Goal: Task Accomplishment & Management: Manage account settings

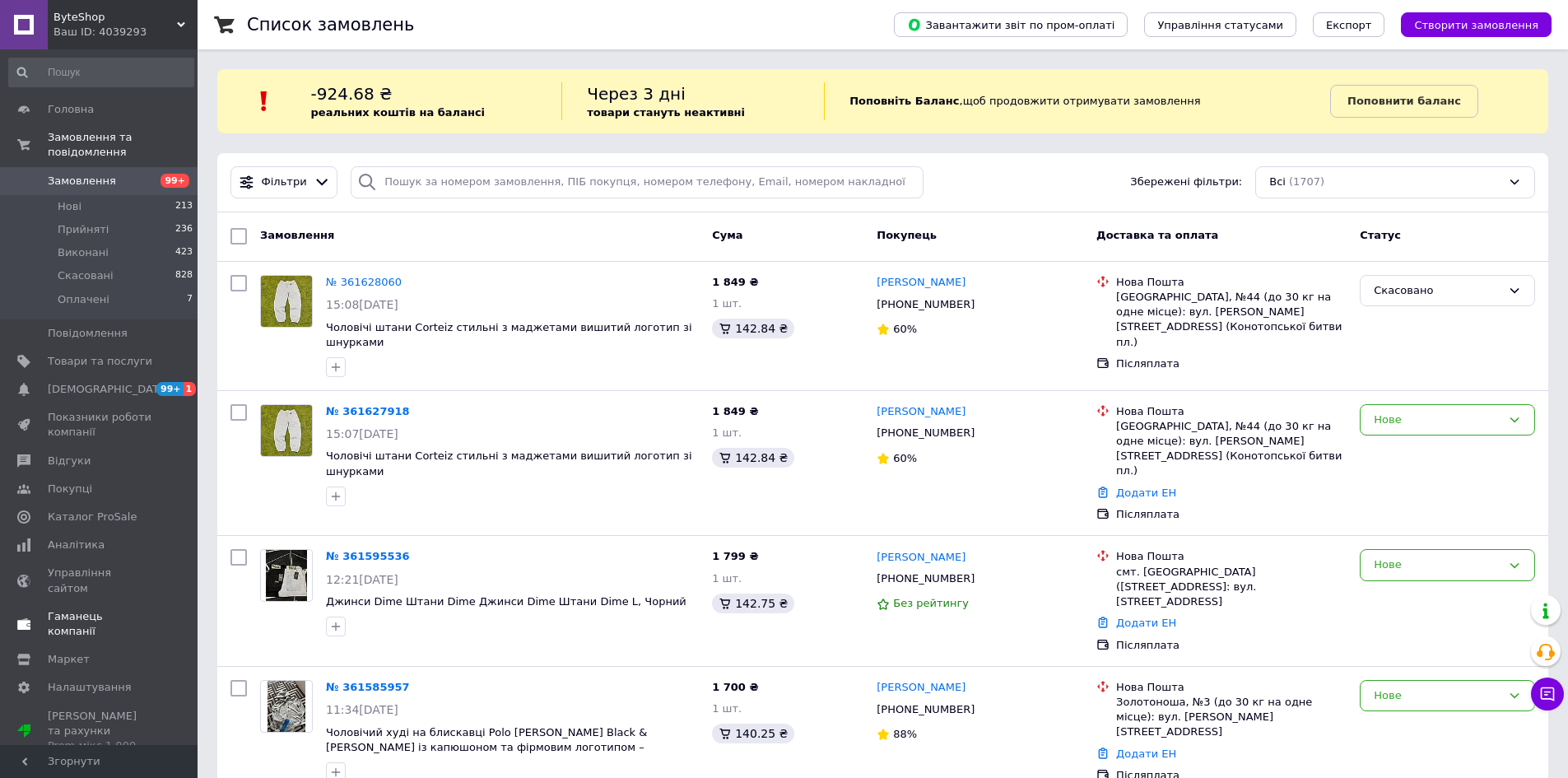
drag, startPoint x: 1, startPoint y: 495, endPoint x: 2, endPoint y: 484, distance: 11.0
click at [1, 510] on span at bounding box center [23, 517] width 48 height 15
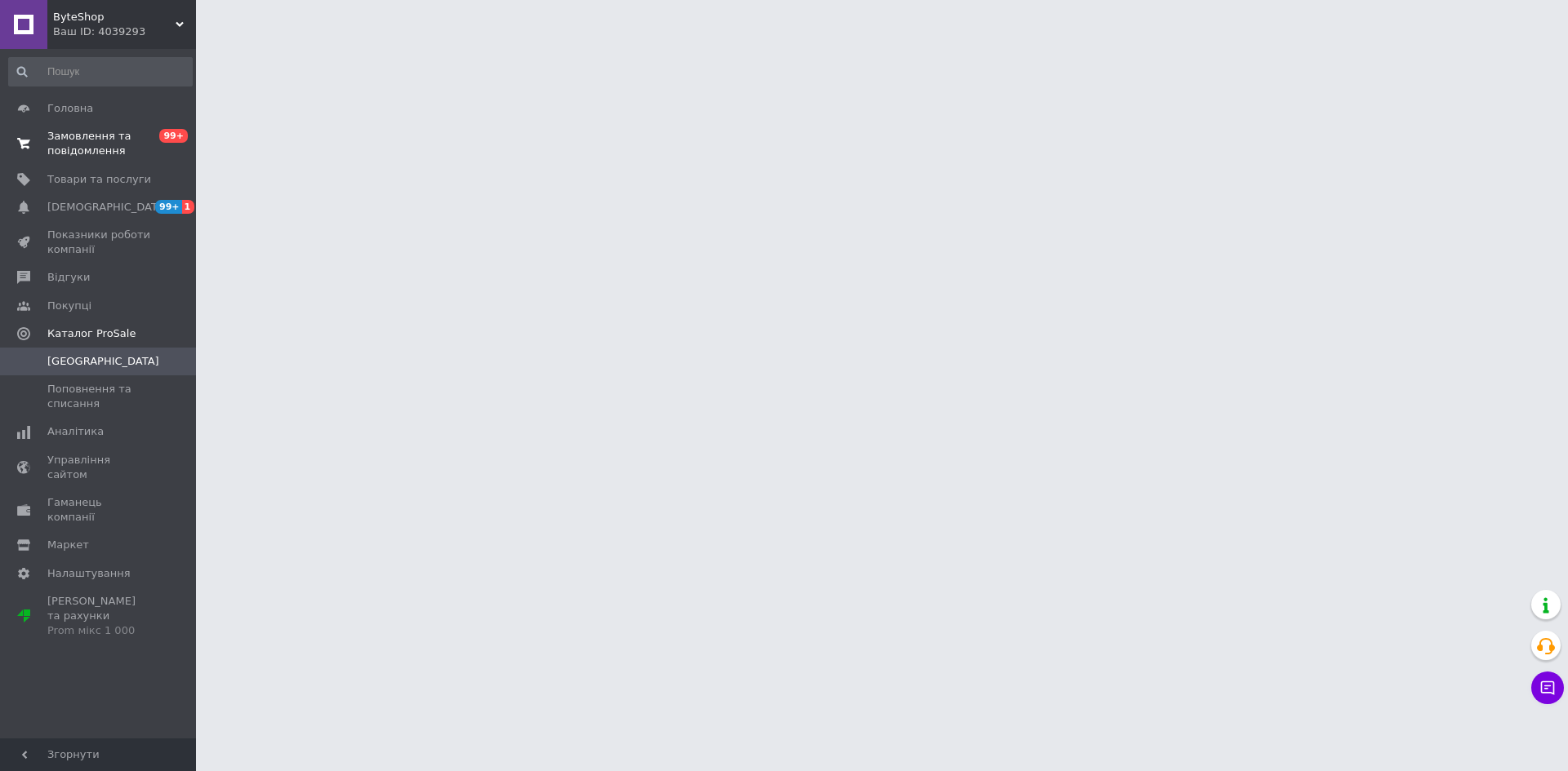
click at [75, 134] on span "Замовлення та повідомлення" at bounding box center [99, 143] width 103 height 29
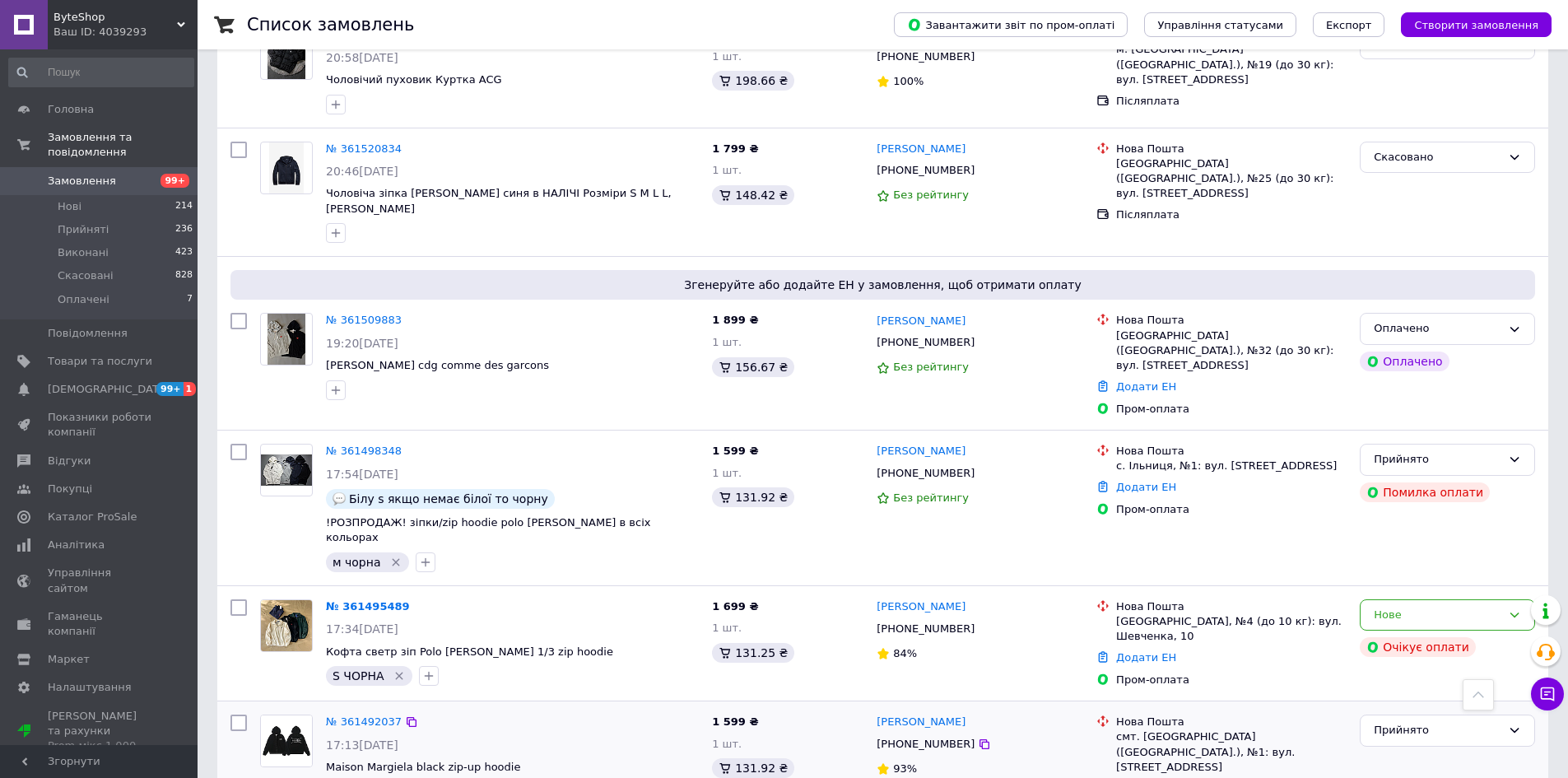
scroll to position [1482, 0]
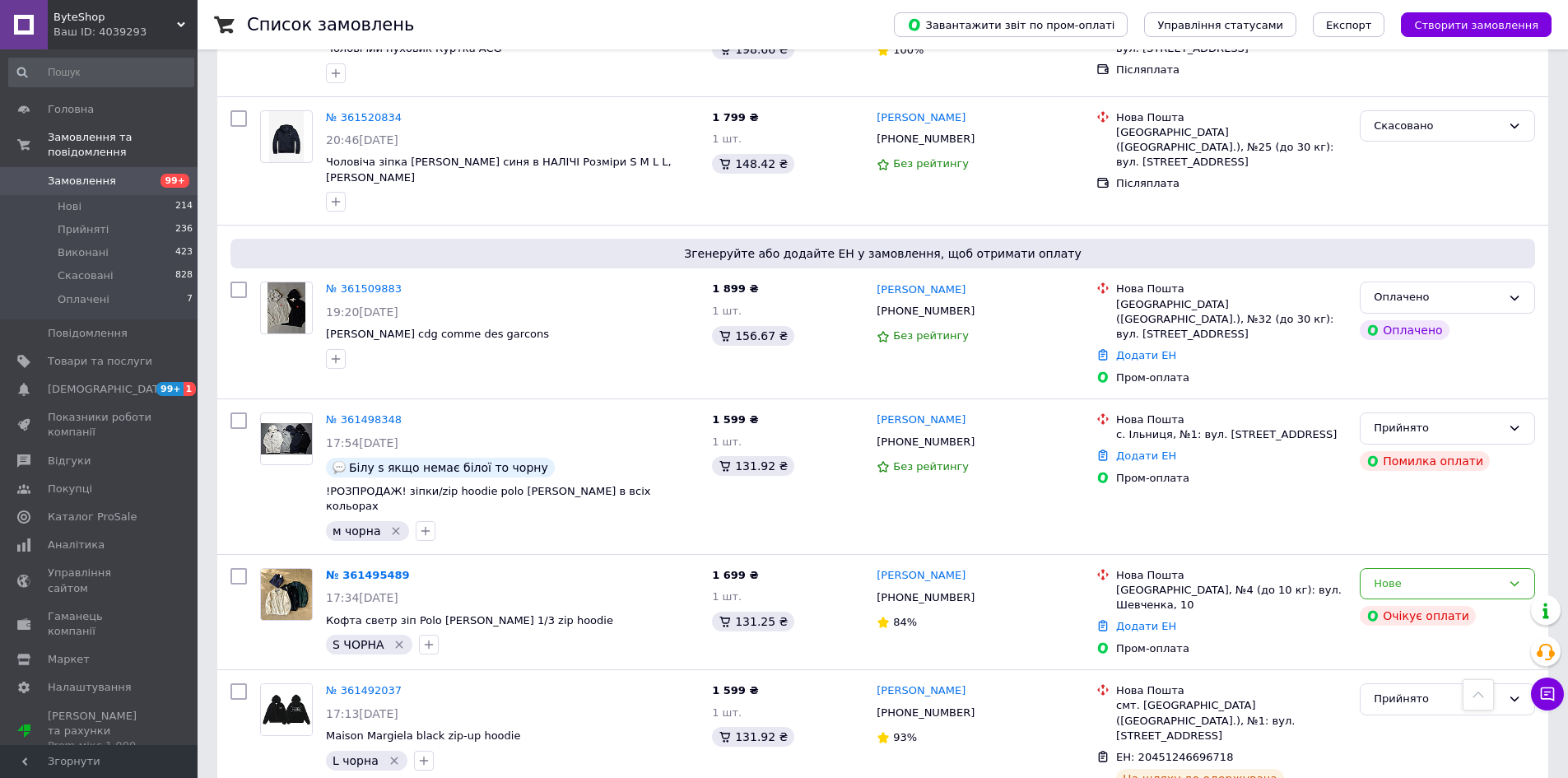
drag, startPoint x: 60, startPoint y: 195, endPoint x: 195, endPoint y: 88, distance: 172.3
click at [60, 199] on span "Нові" at bounding box center [69, 206] width 23 height 15
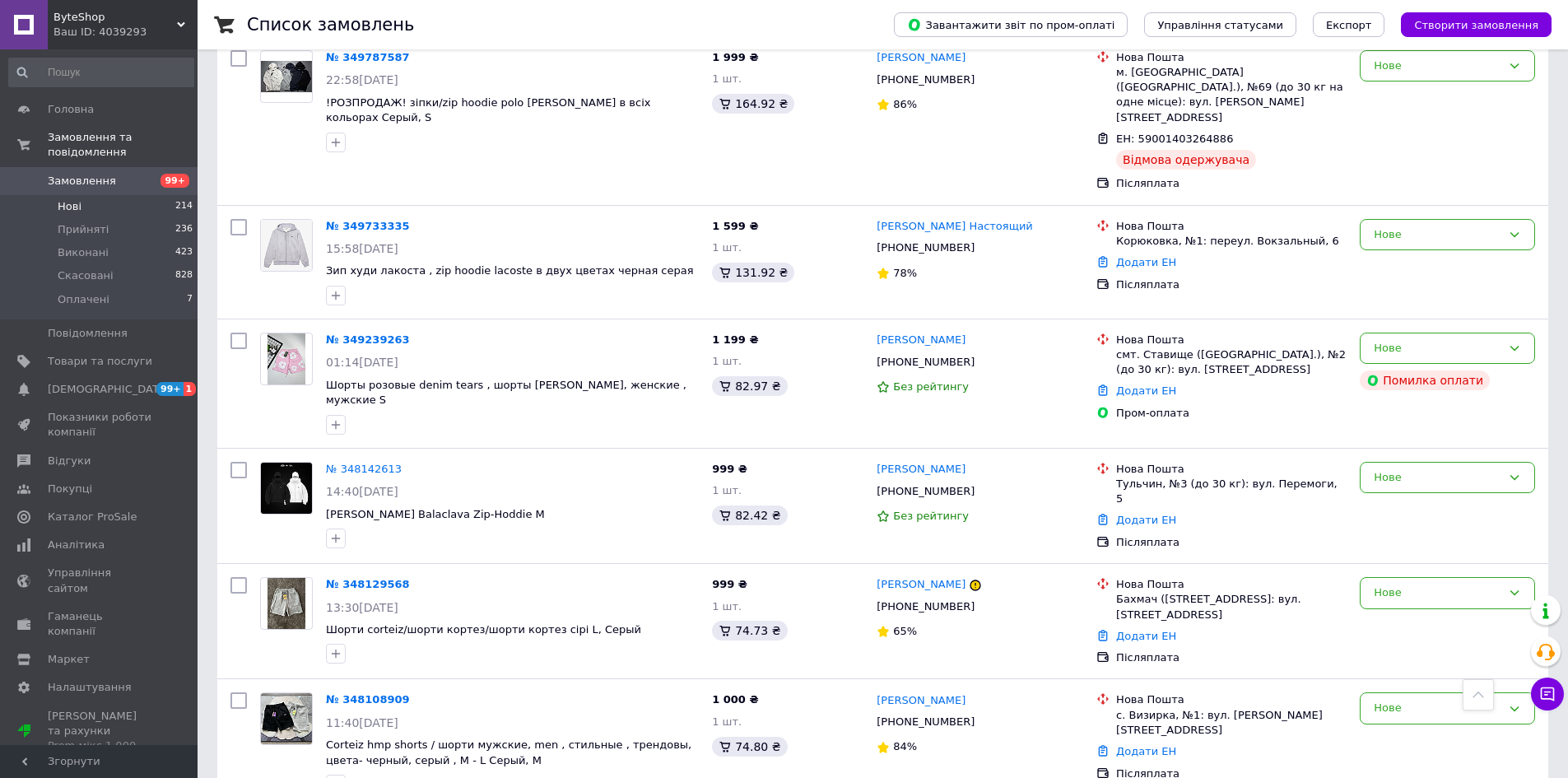
scroll to position [12023, 0]
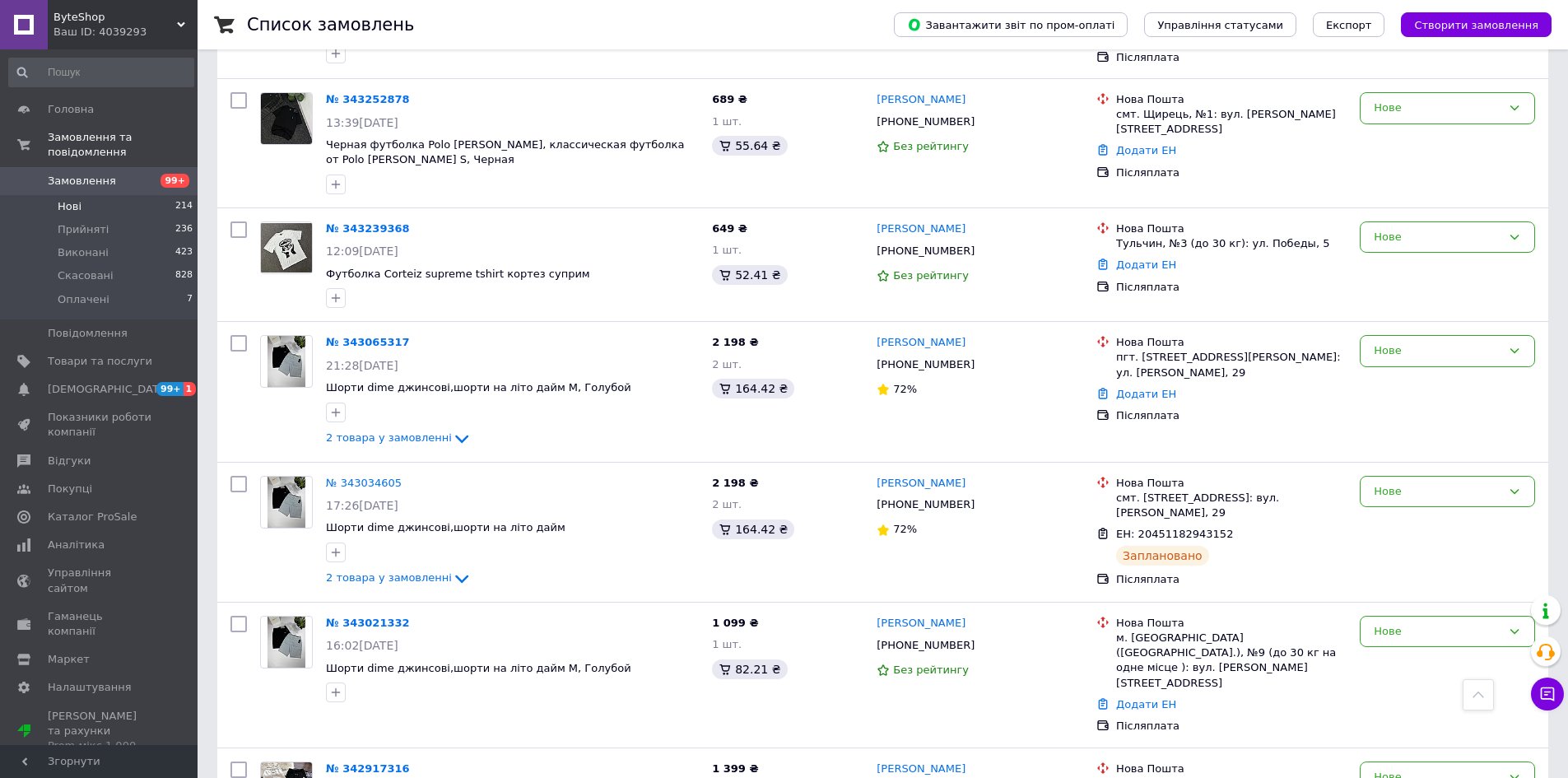
scroll to position [12117, 0]
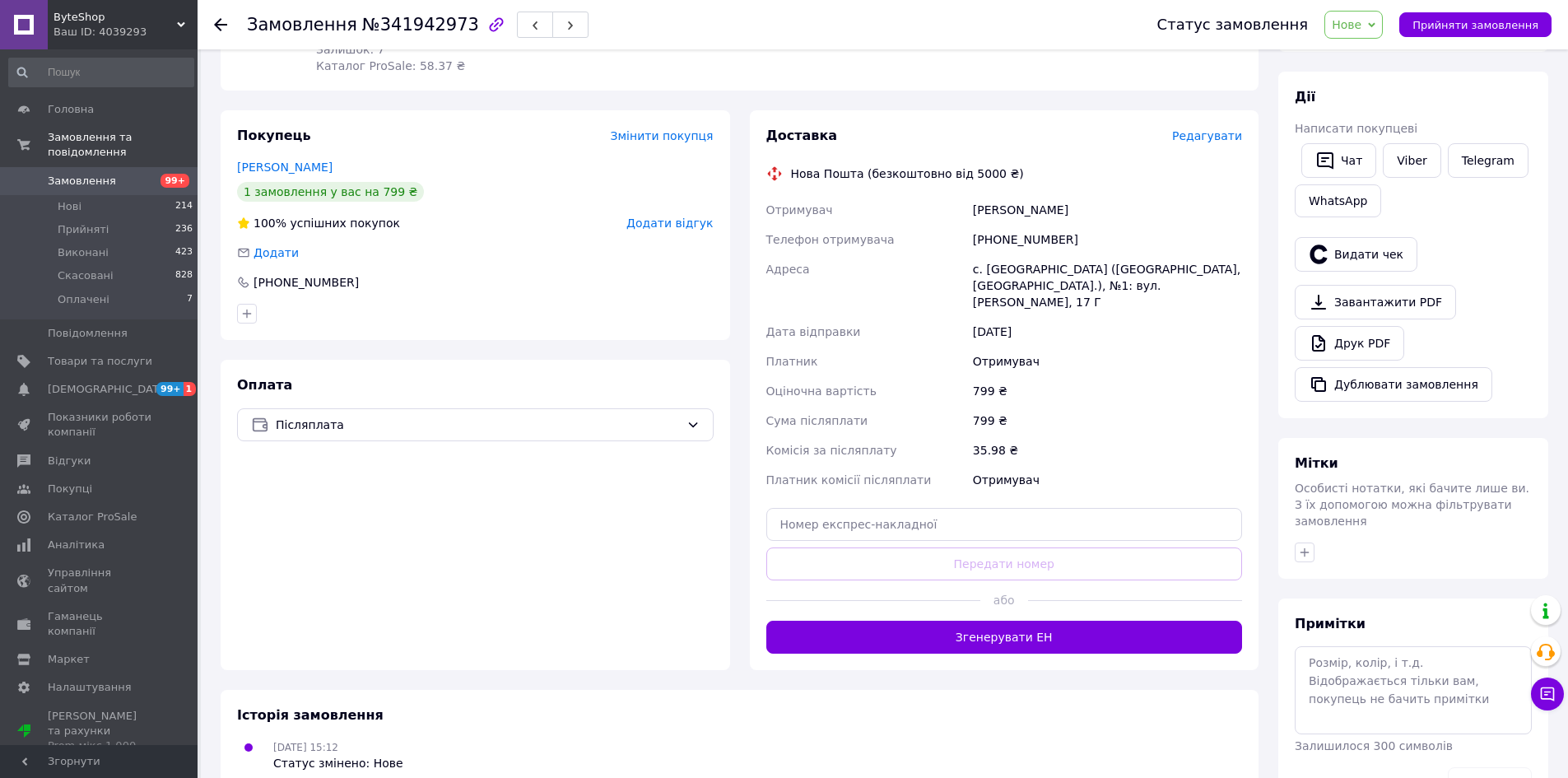
scroll to position [299, 0]
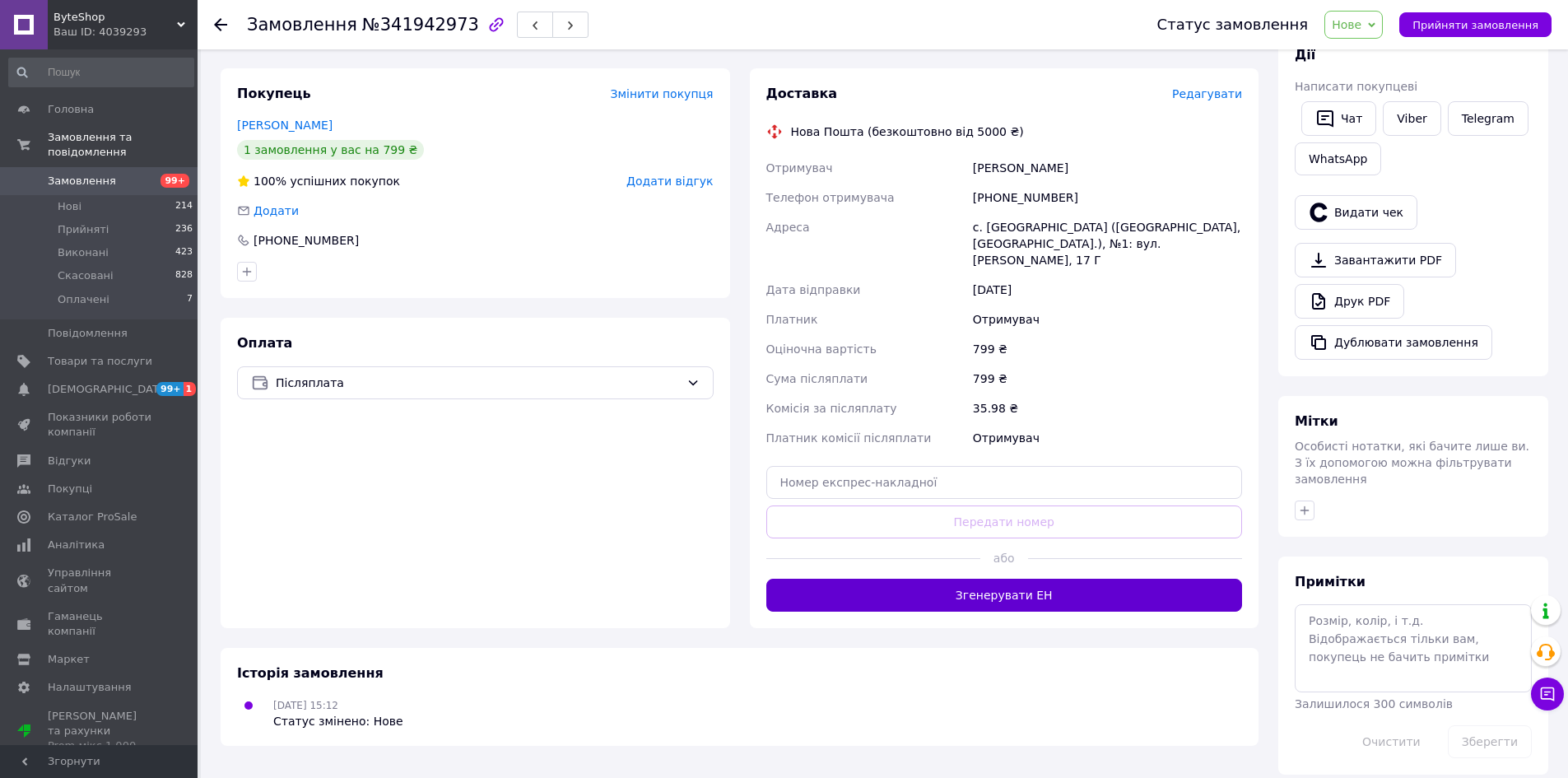
click at [1048, 599] on button "Згенерувати ЕН" at bounding box center [1004, 596] width 477 height 33
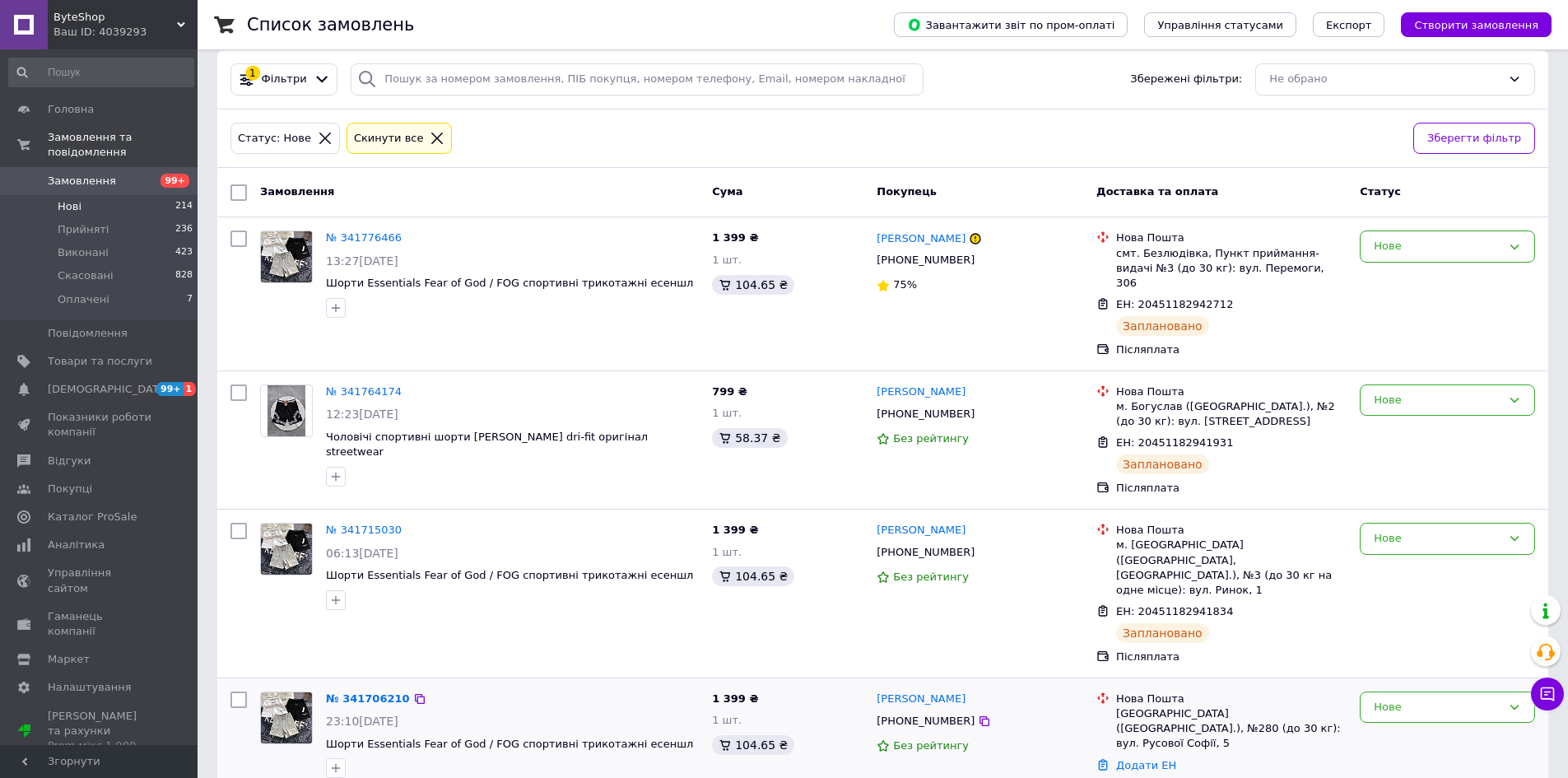
scroll to position [494, 0]
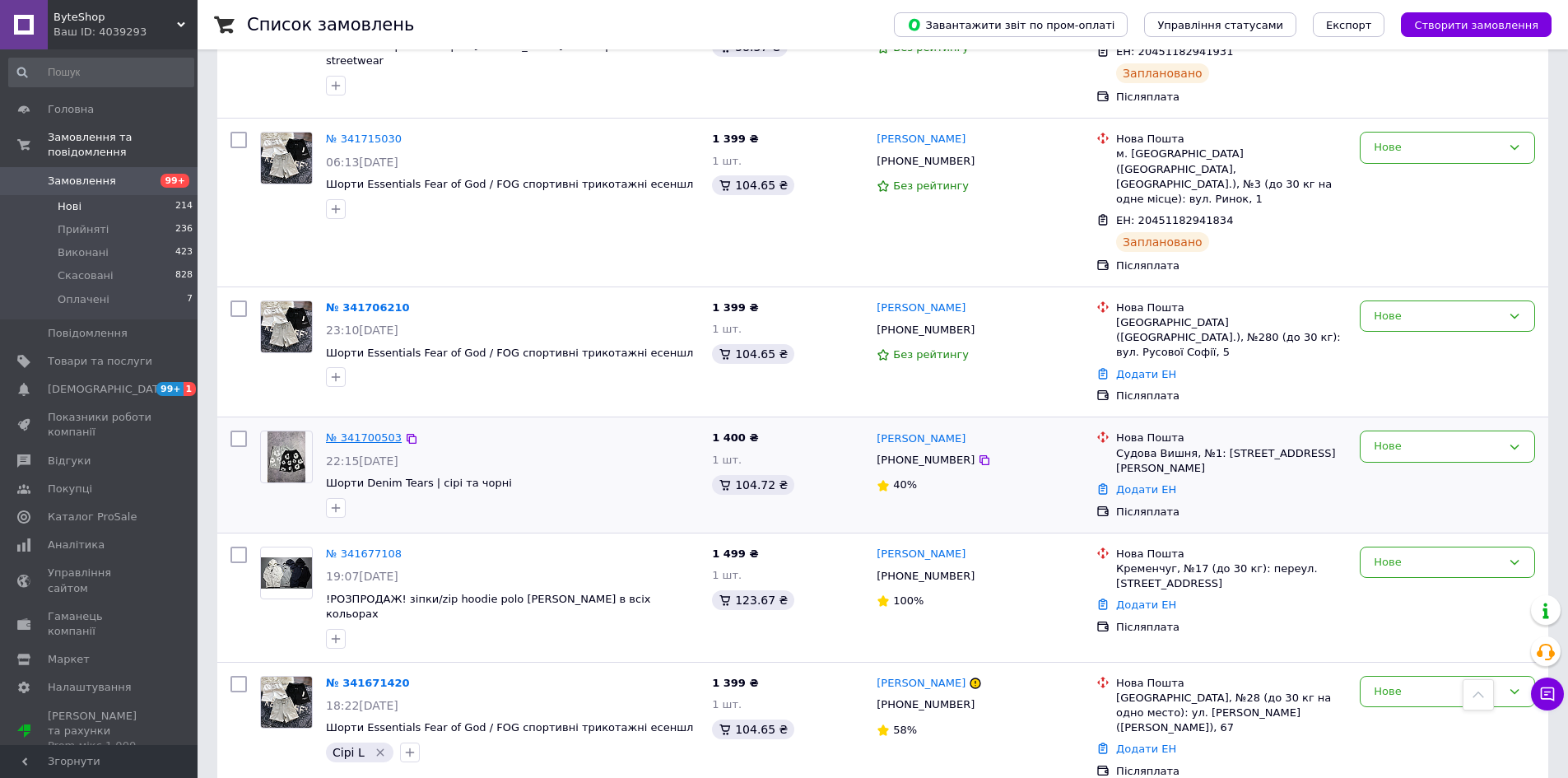
click at [363, 432] on link "№ 341700503" at bounding box center [363, 438] width 76 height 13
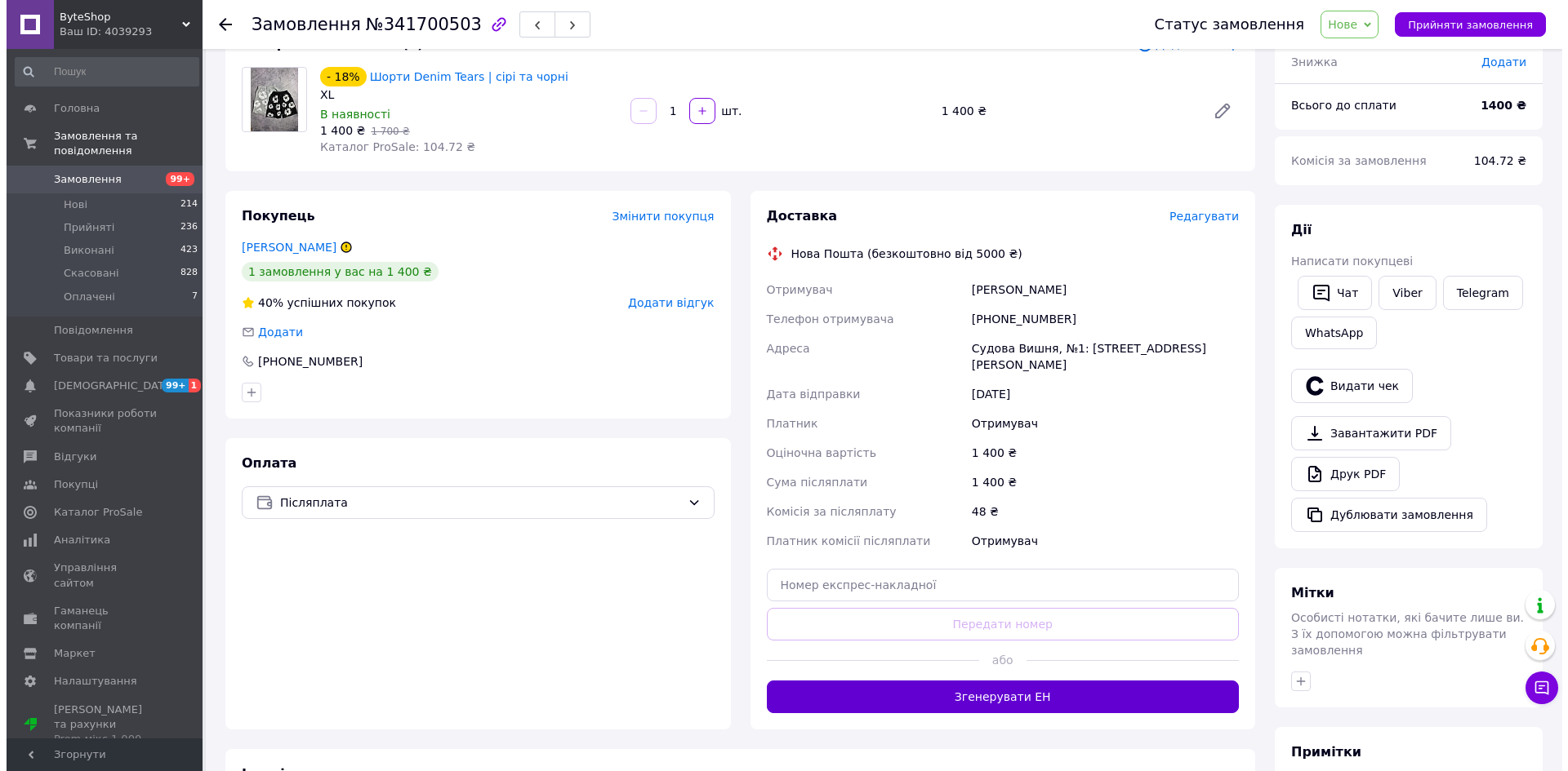
scroll to position [135, 0]
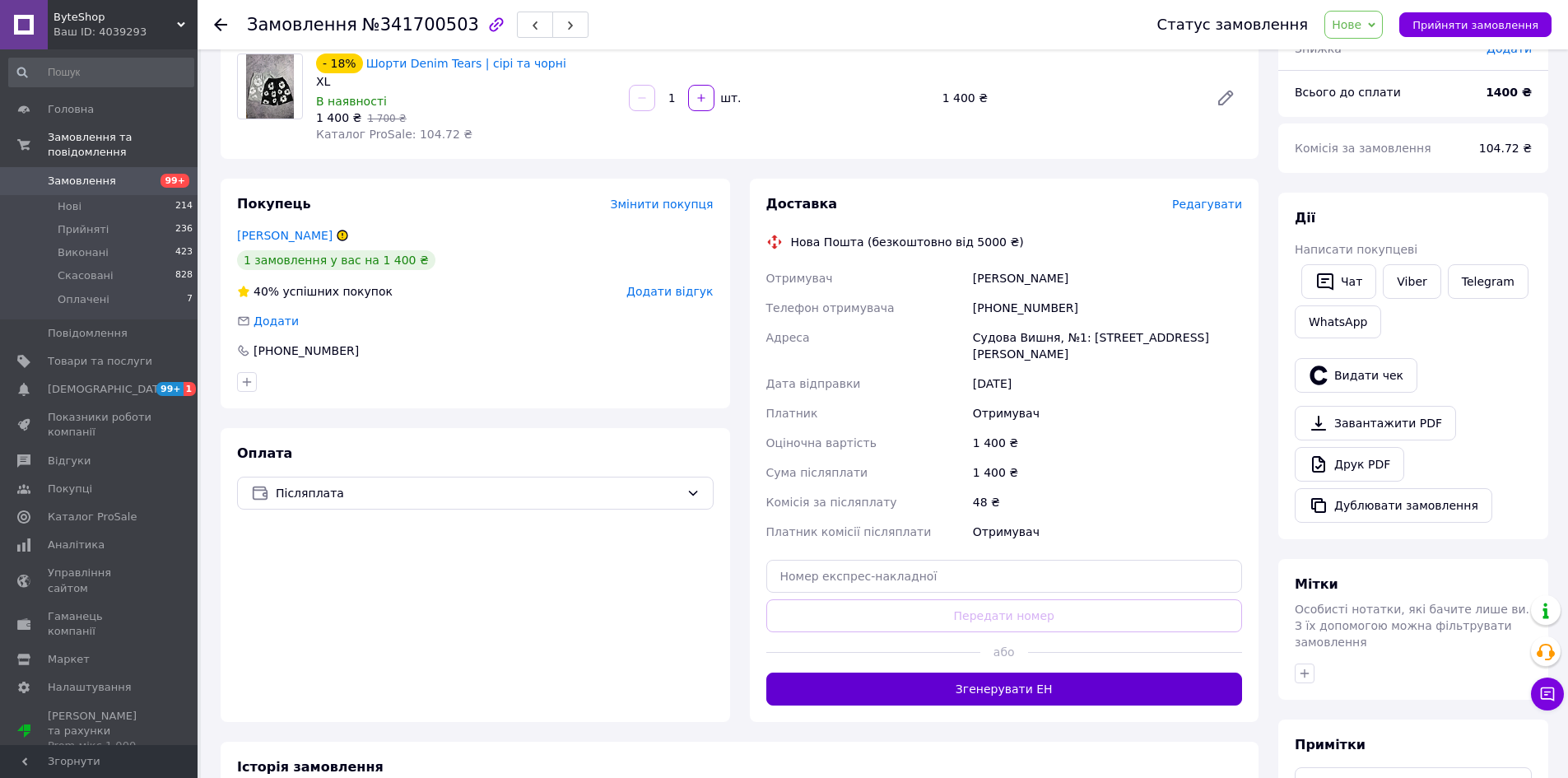
click at [814, 682] on button "Згенерувати ЕН" at bounding box center [1004, 689] width 477 height 33
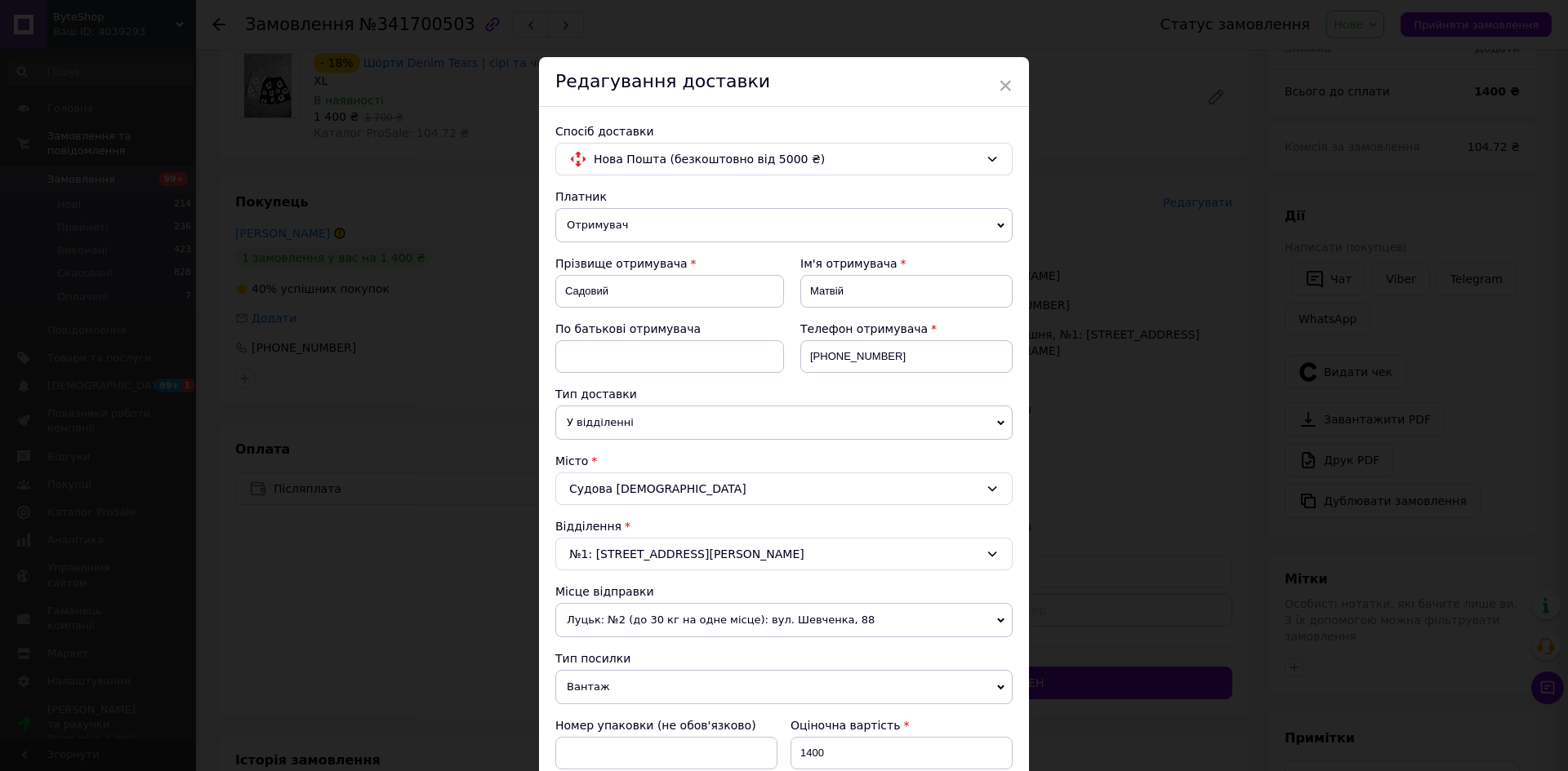
click at [321, 324] on div "× Редагування доставки Спосіб доставки Нова Пошта (безкоштовно від 5000 ₴) Плат…" at bounding box center [784, 386] width 1568 height 771
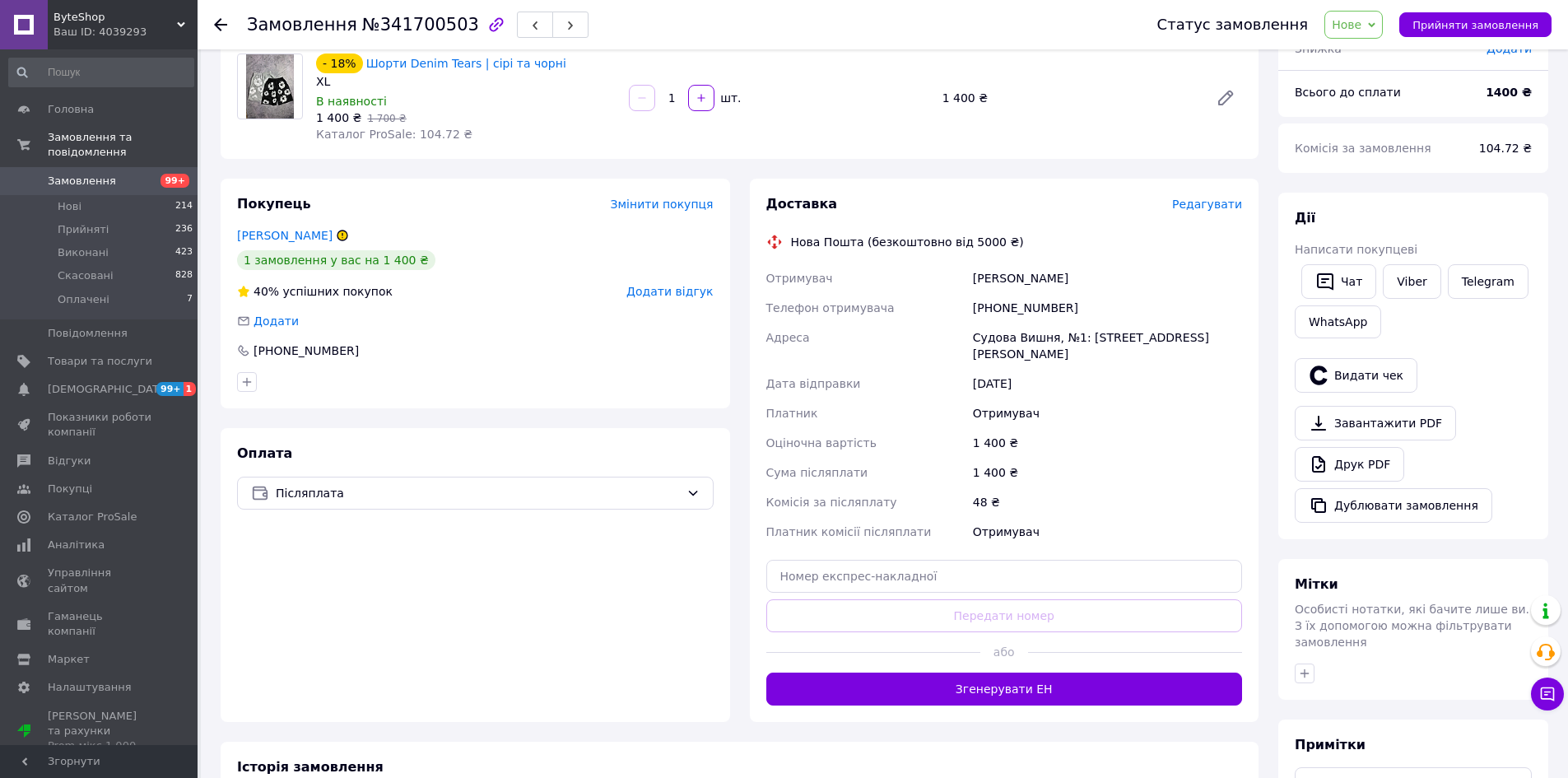
click at [1201, 210] on span "Редагувати" at bounding box center [1207, 205] width 70 height 14
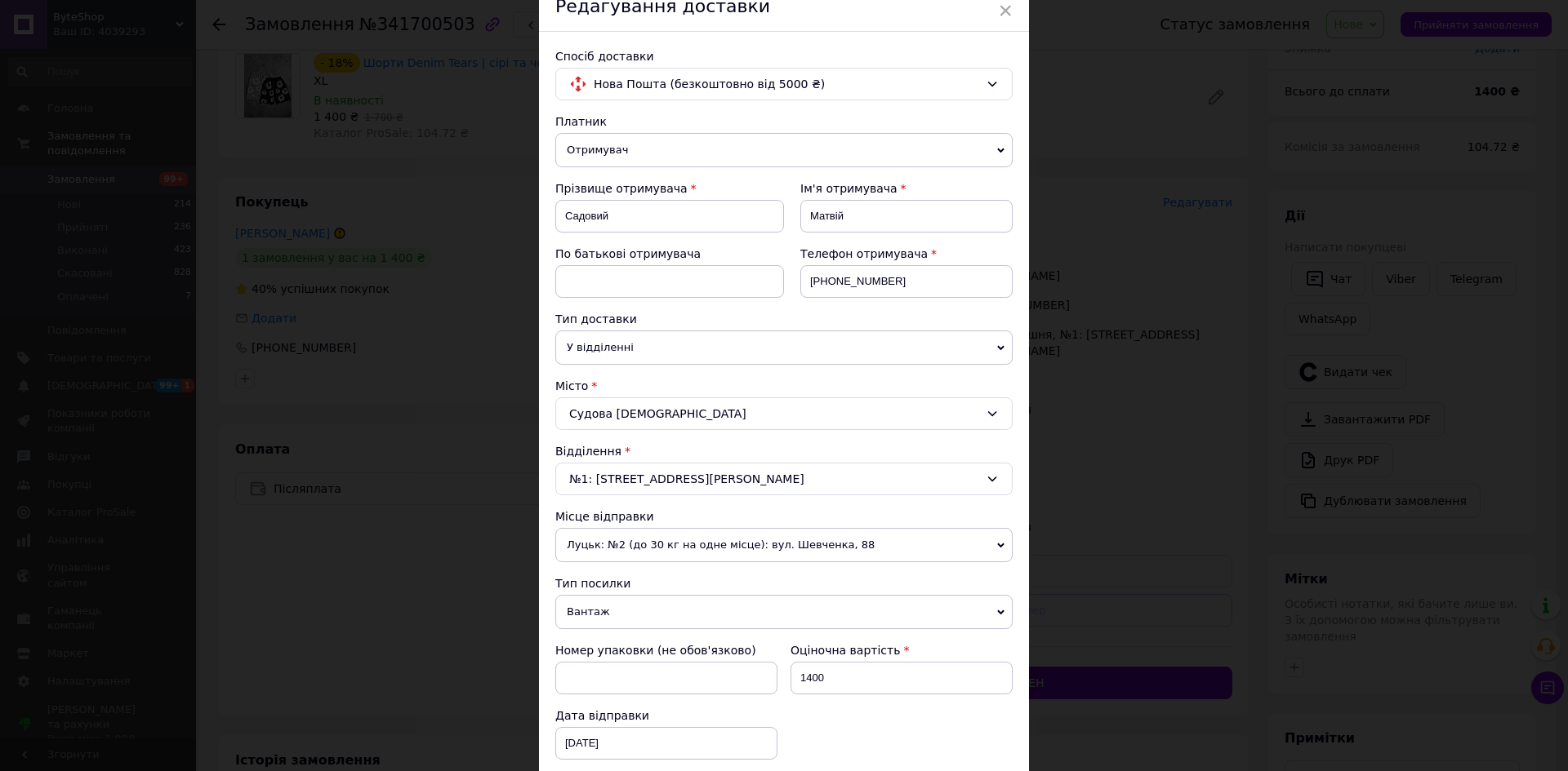
scroll to position [81, 0]
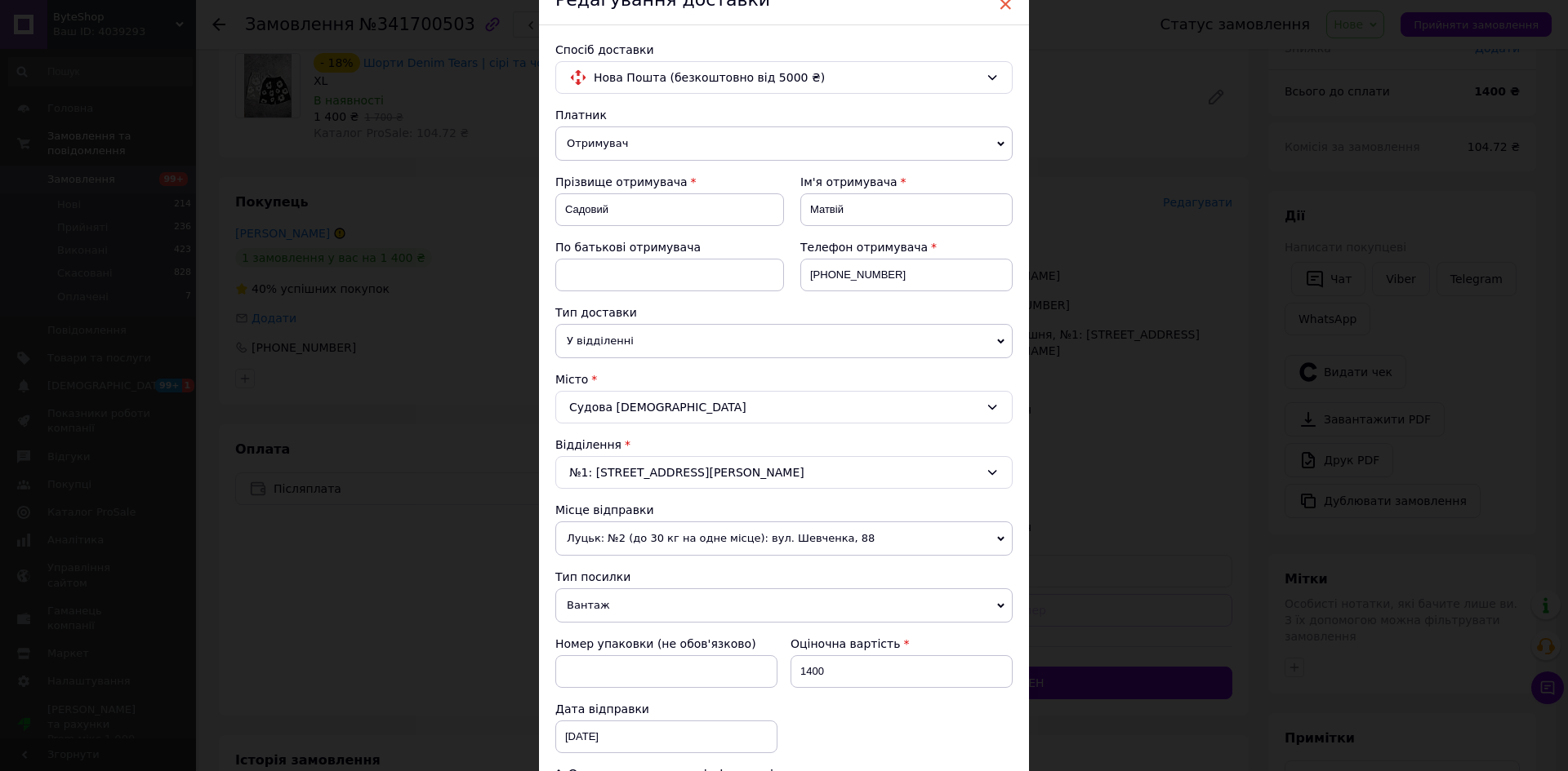
click at [1002, 7] on span "×" at bounding box center [1004, 4] width 15 height 28
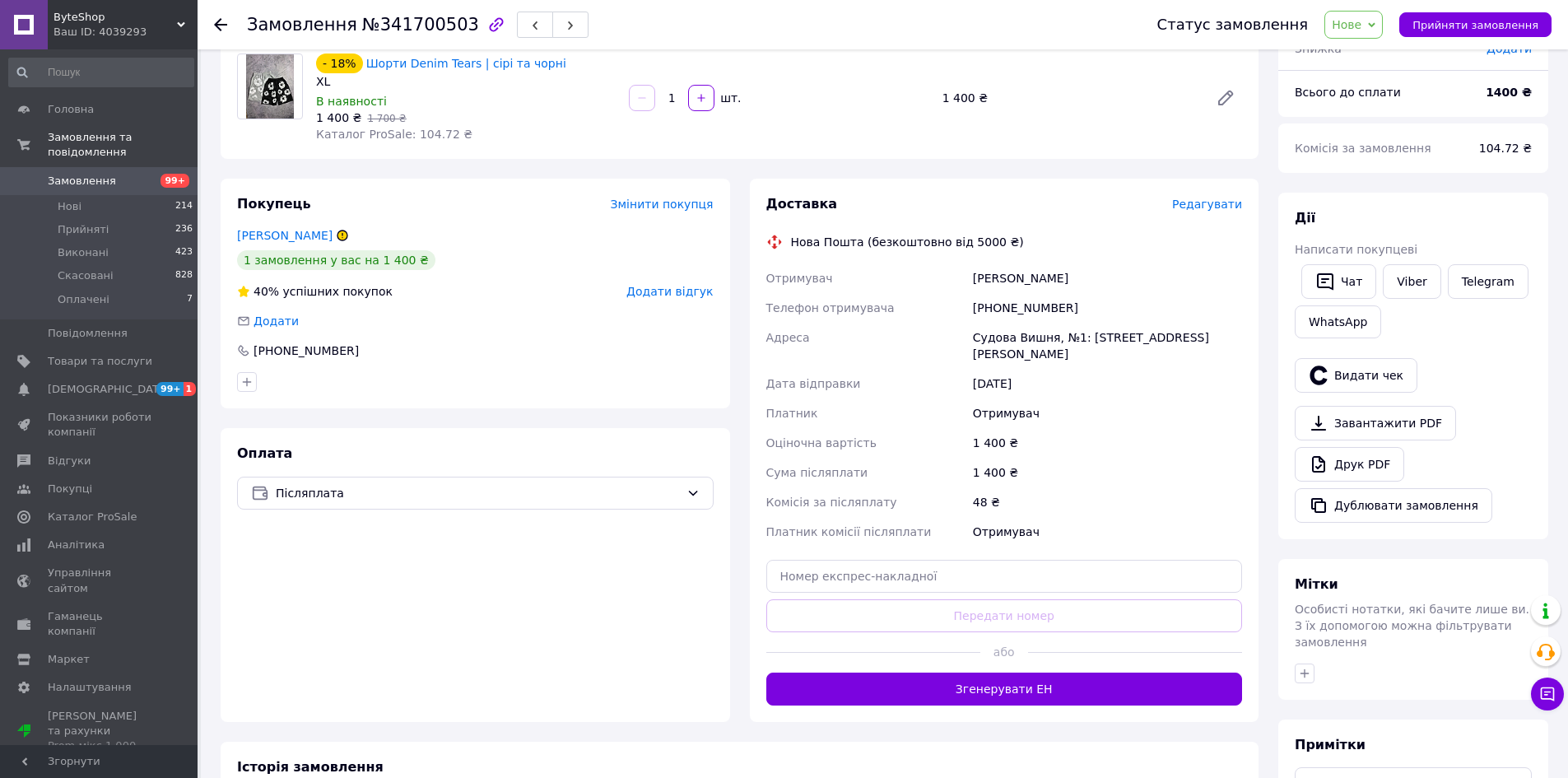
click at [945, 692] on div "Доставка Редагувати Нова Пошта (безкоштовно від 5000 ₴) Отримувач [PERSON_NAME]…" at bounding box center [1004, 449] width 510 height 543
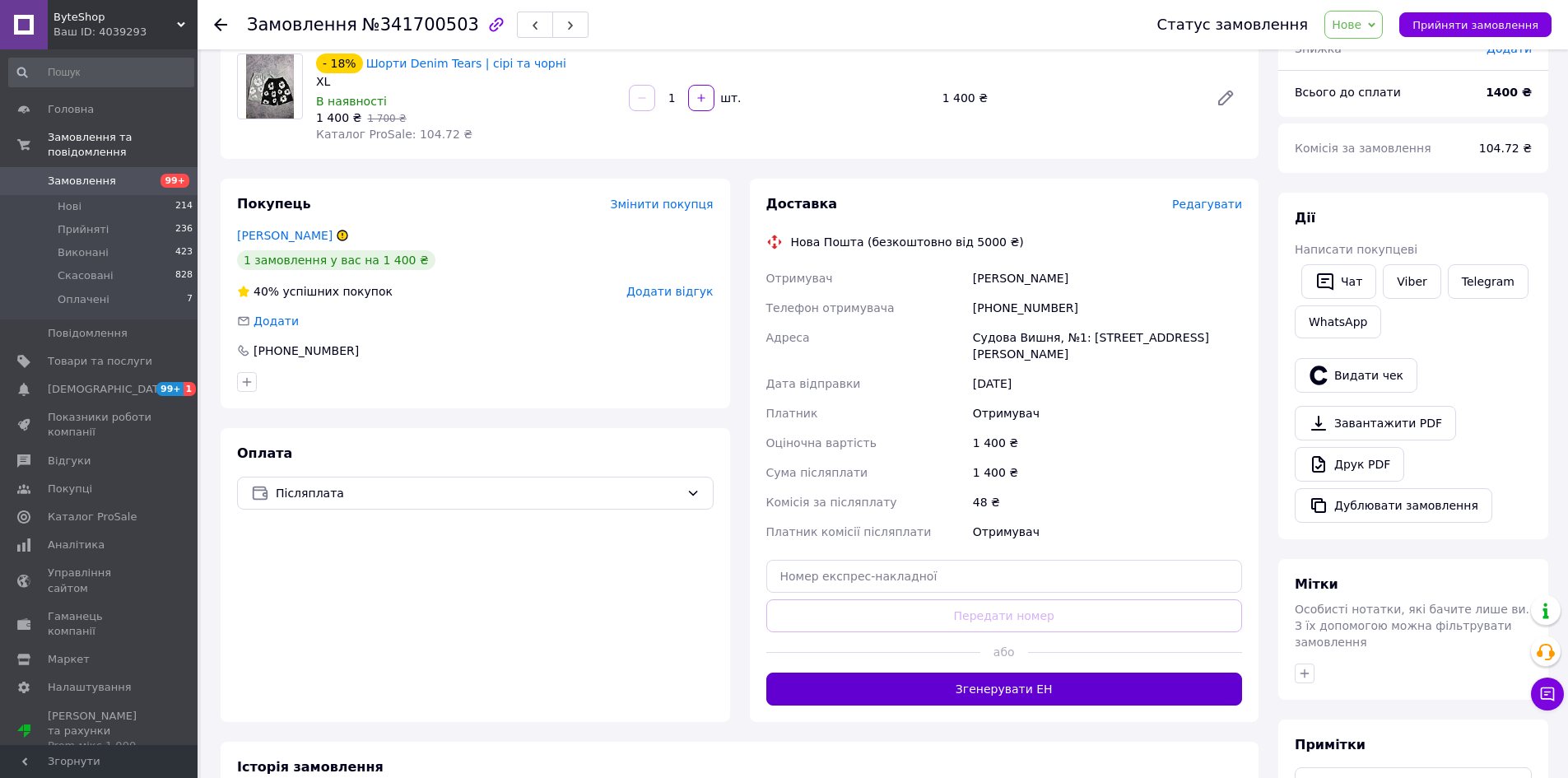
click at [941, 681] on button "Згенерувати ЕН" at bounding box center [1004, 689] width 477 height 33
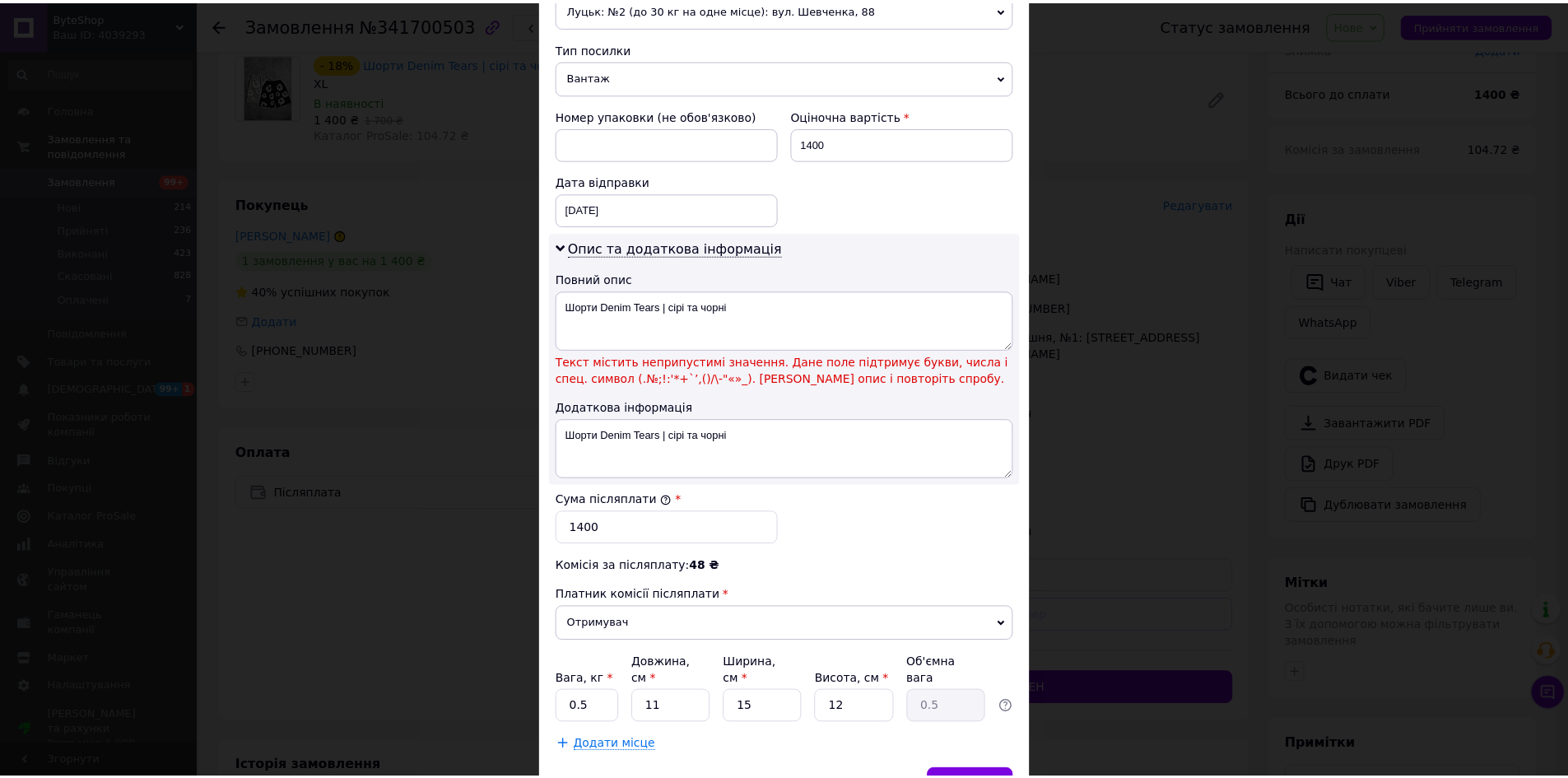
scroll to position [659, 0]
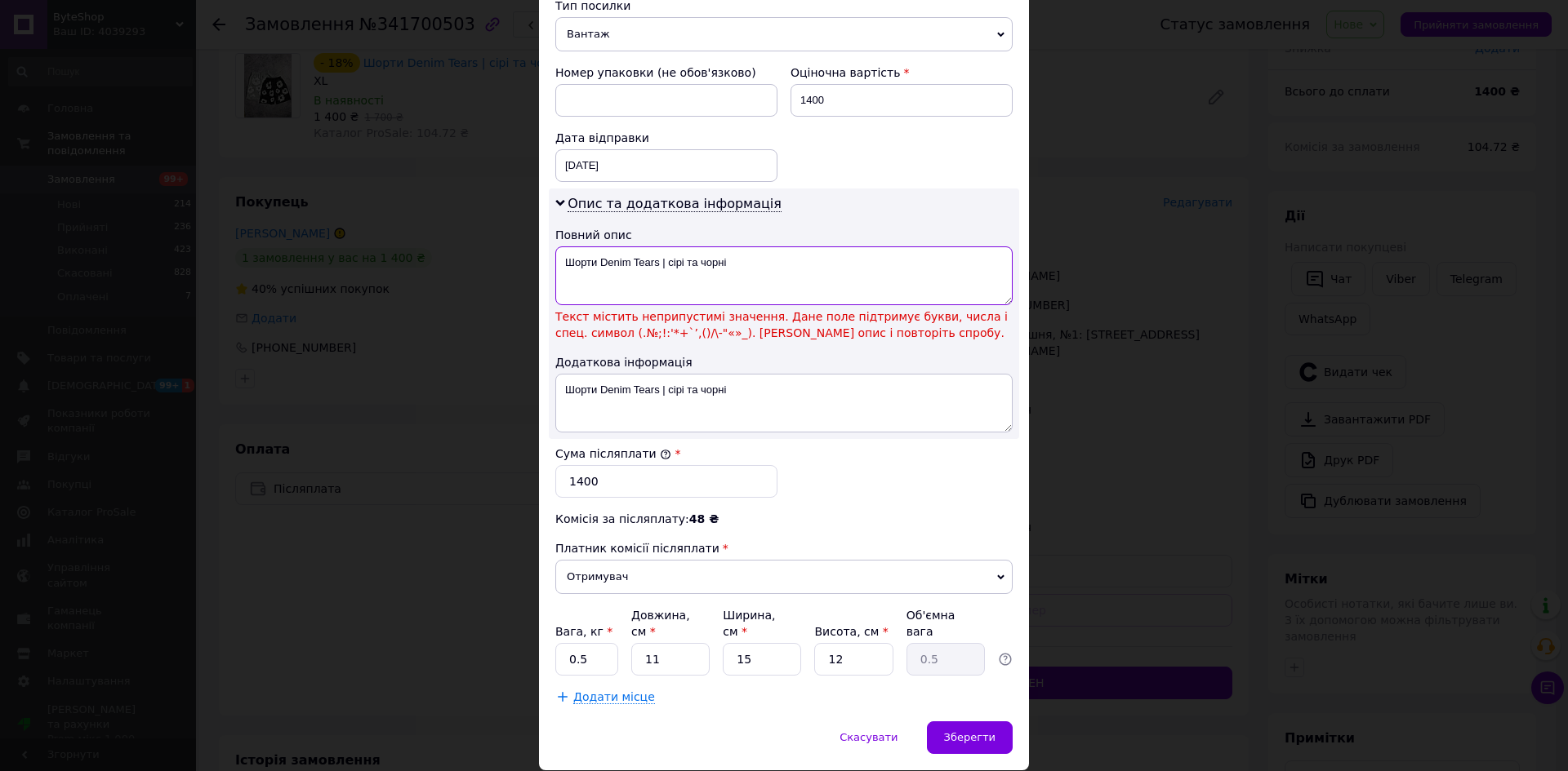
click at [756, 265] on textarea "Шорти Denim Tears | сірі та чорні" at bounding box center [783, 275] width 457 height 59
click at [653, 252] on textarea "Шорти Denim Tears | сірі та чорні" at bounding box center [783, 275] width 457 height 59
click at [657, 266] on textarea "Шорти Denim Tears | сірі та чорні" at bounding box center [783, 275] width 457 height 59
click at [663, 263] on textarea "Шорти Denim Tears | сірі та чорні" at bounding box center [783, 275] width 457 height 59
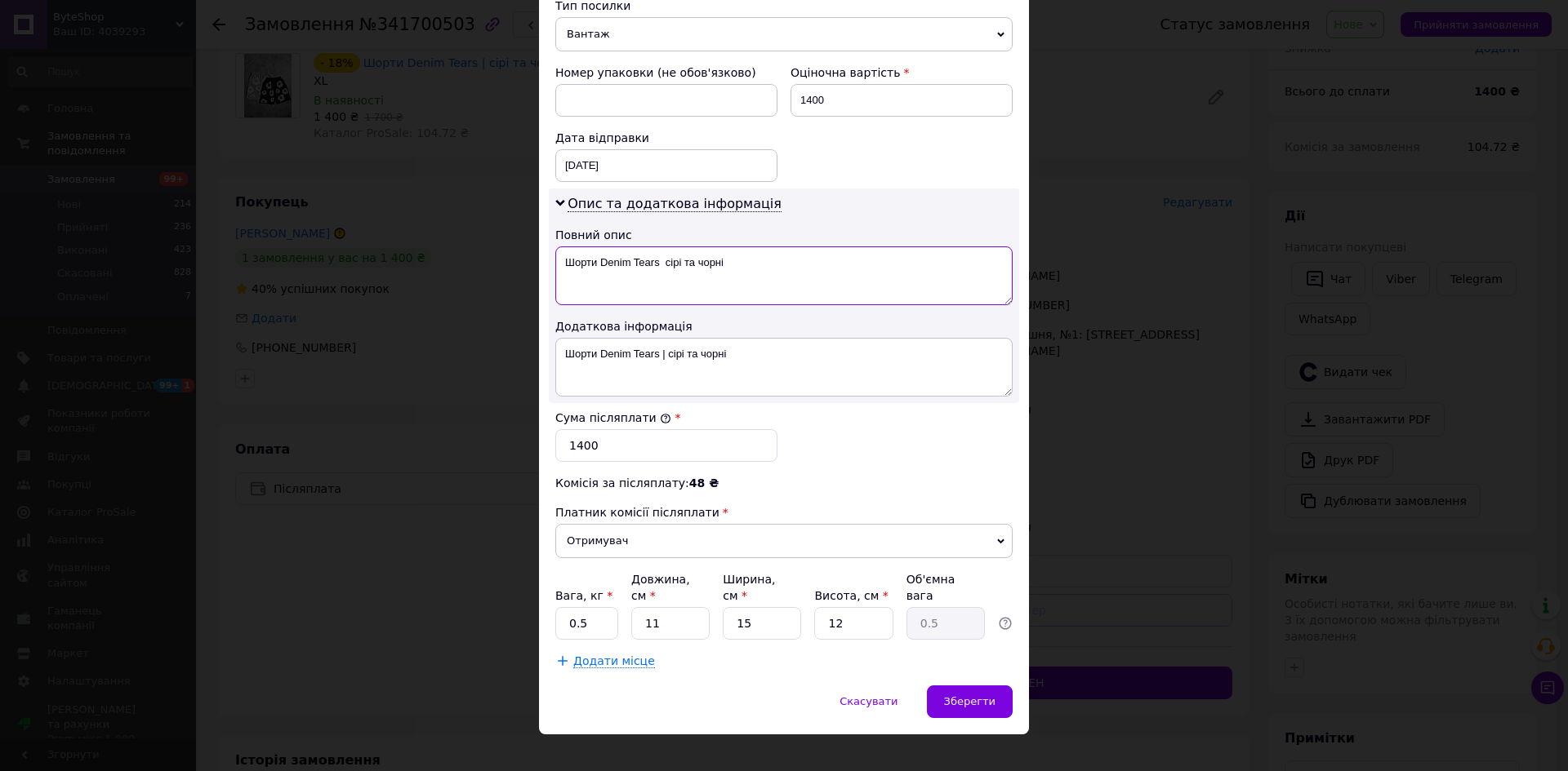
type textarea "Шорти Denim Tears сірі та чорні"
click at [962, 660] on div "Спосіб доставки Нова Пошта (безкоштовно від 5000 ₴) Платник Отримувач Відправни…" at bounding box center [783, 70] width 490 height 1232
click at [975, 696] on span "Зберегти" at bounding box center [969, 701] width 51 height 13
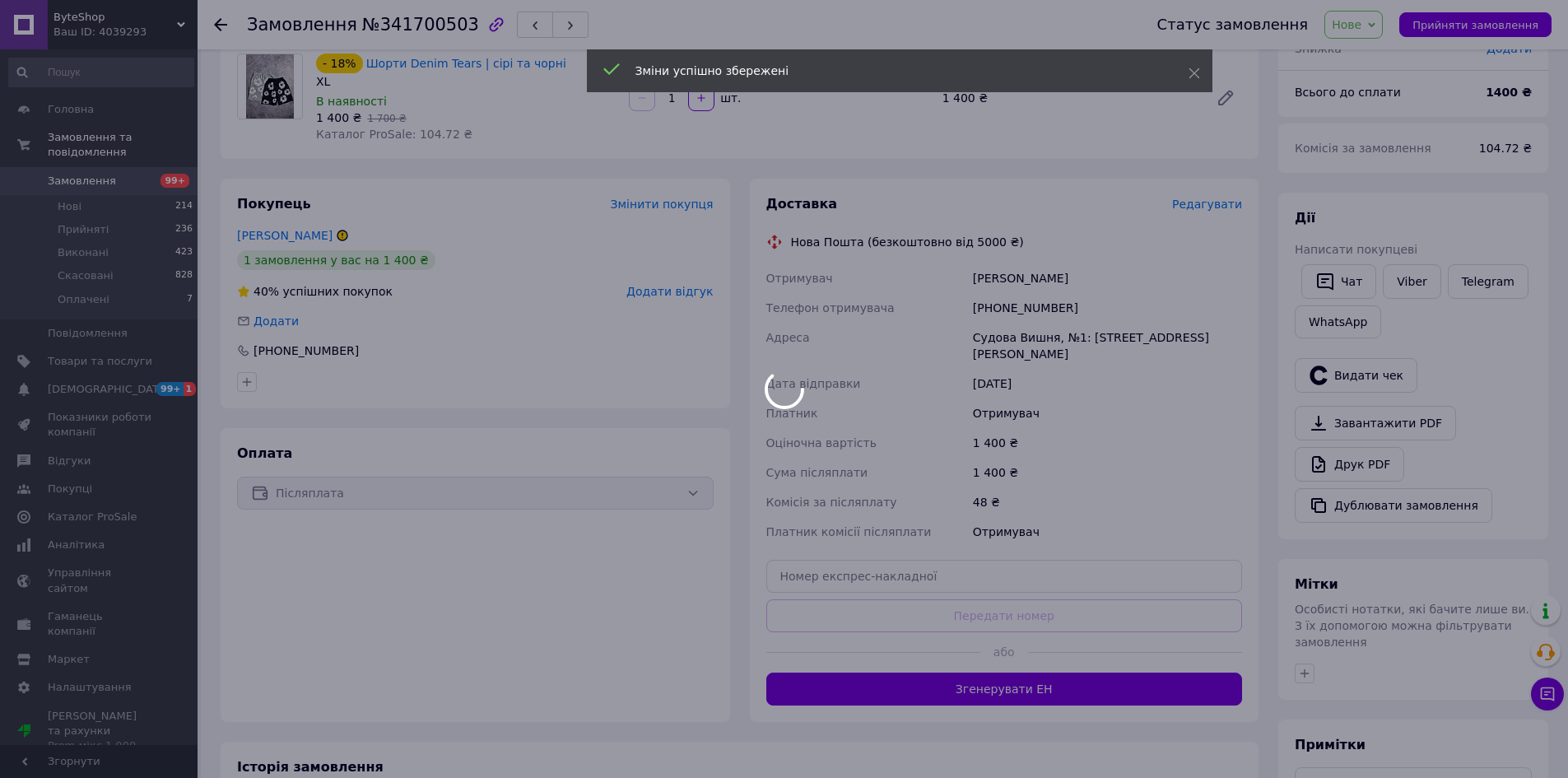
click at [1027, 679] on div at bounding box center [784, 389] width 1568 height 778
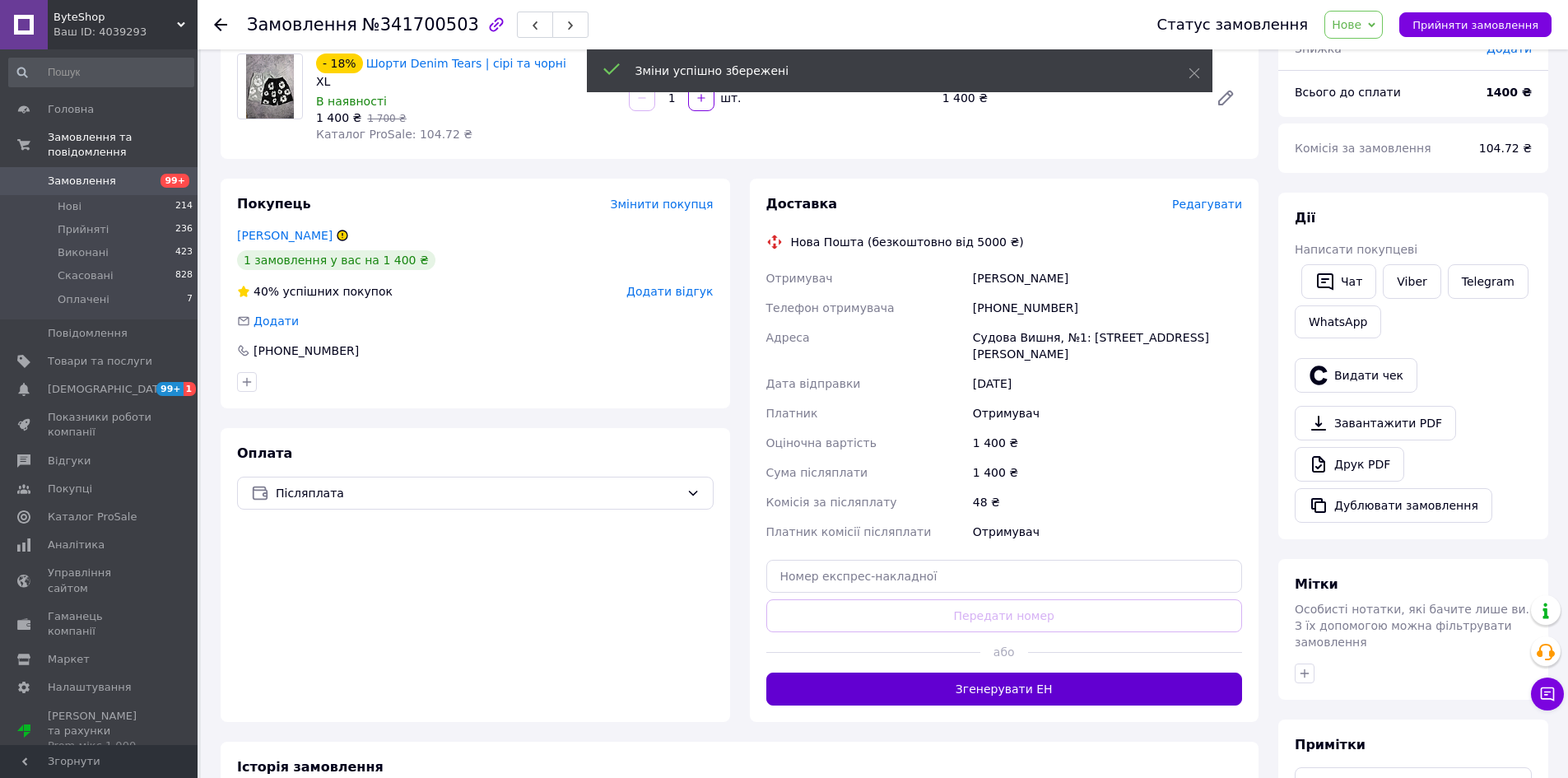
click at [1062, 686] on button "Згенерувати ЕН" at bounding box center [1004, 689] width 477 height 33
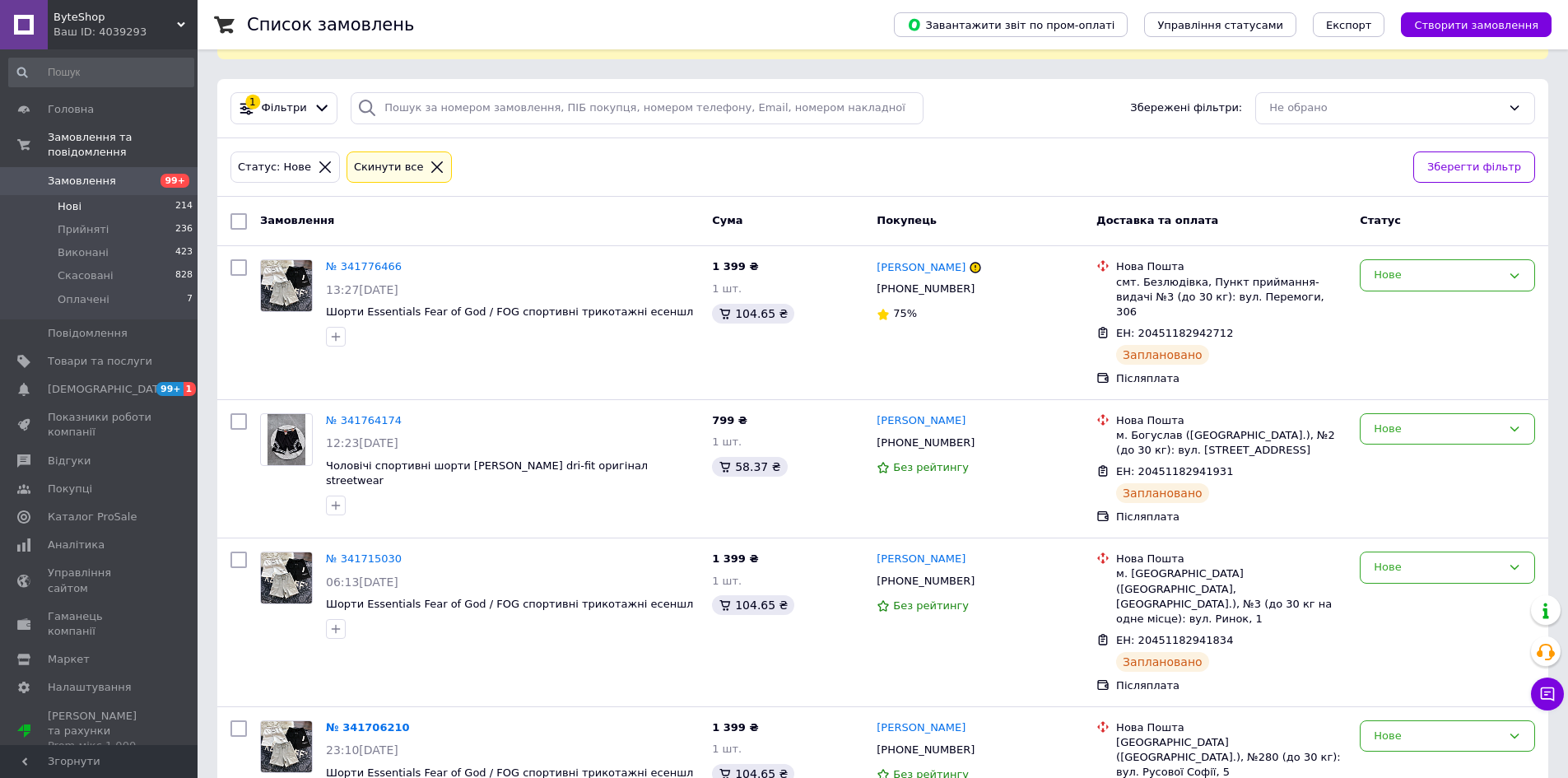
scroll to position [494, 0]
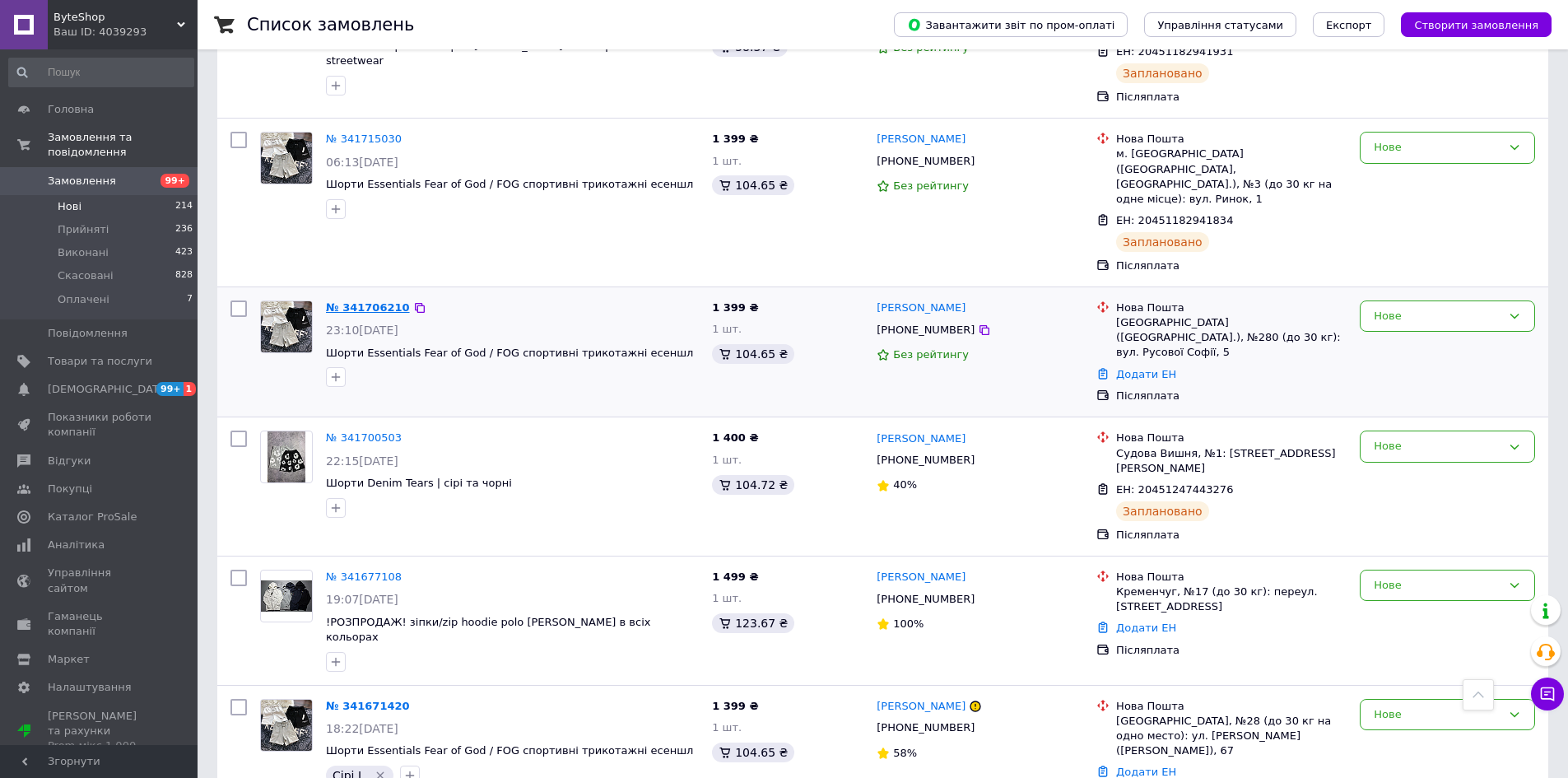
click at [362, 301] on link "№ 341706210" at bounding box center [367, 307] width 84 height 13
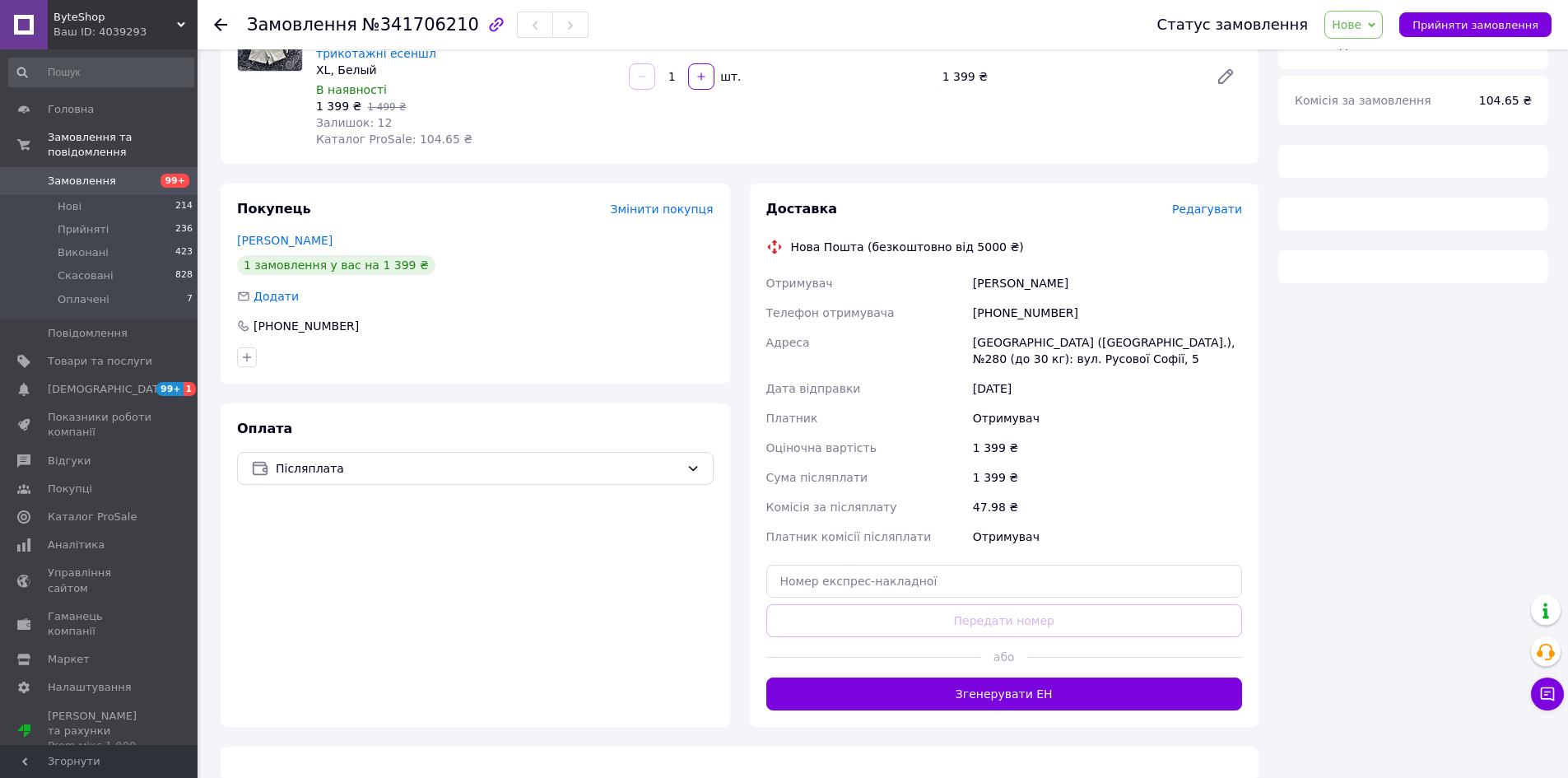
scroll to position [206, 0]
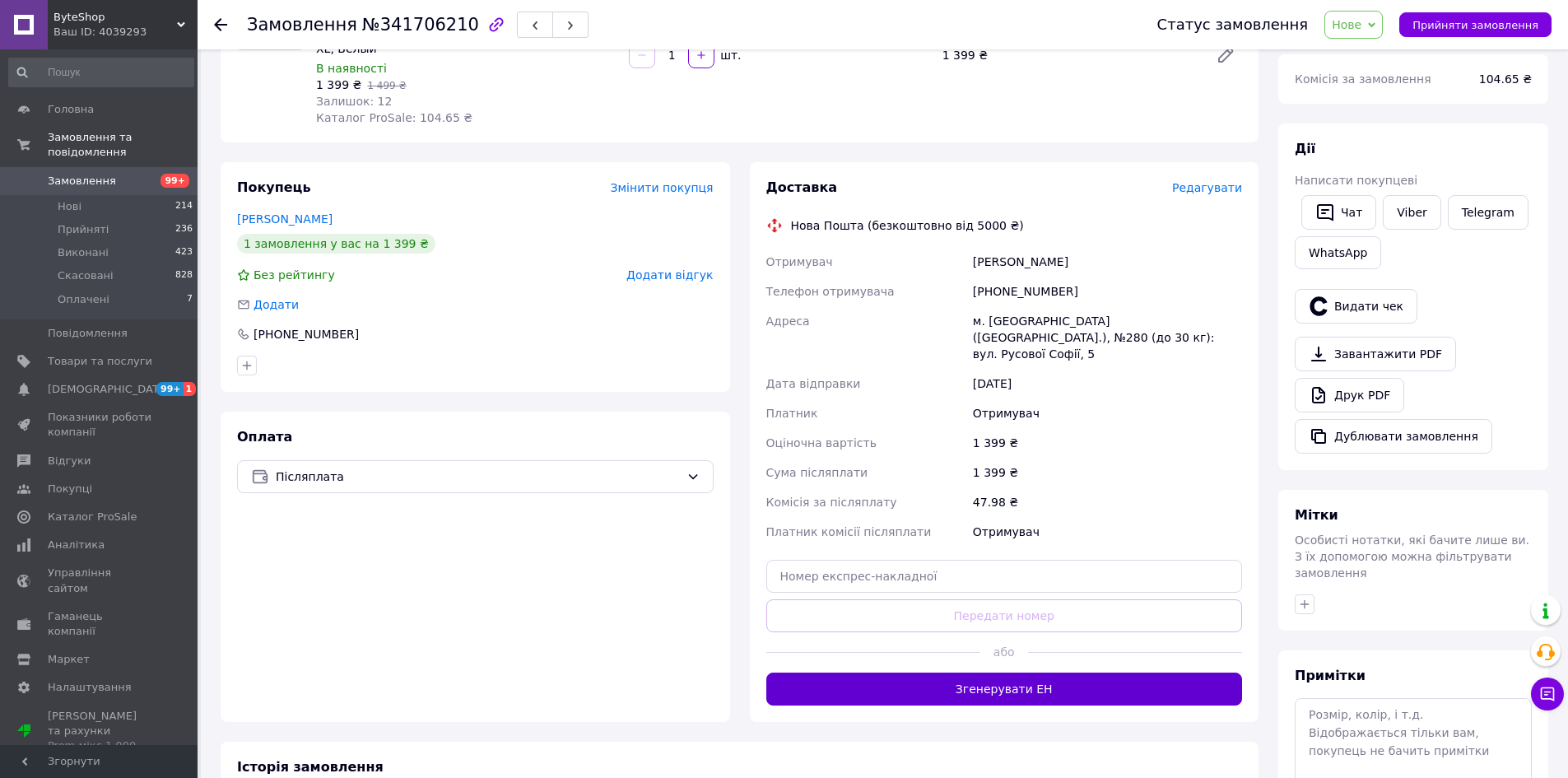
click at [998, 676] on button "Згенерувати ЕН" at bounding box center [1004, 689] width 477 height 33
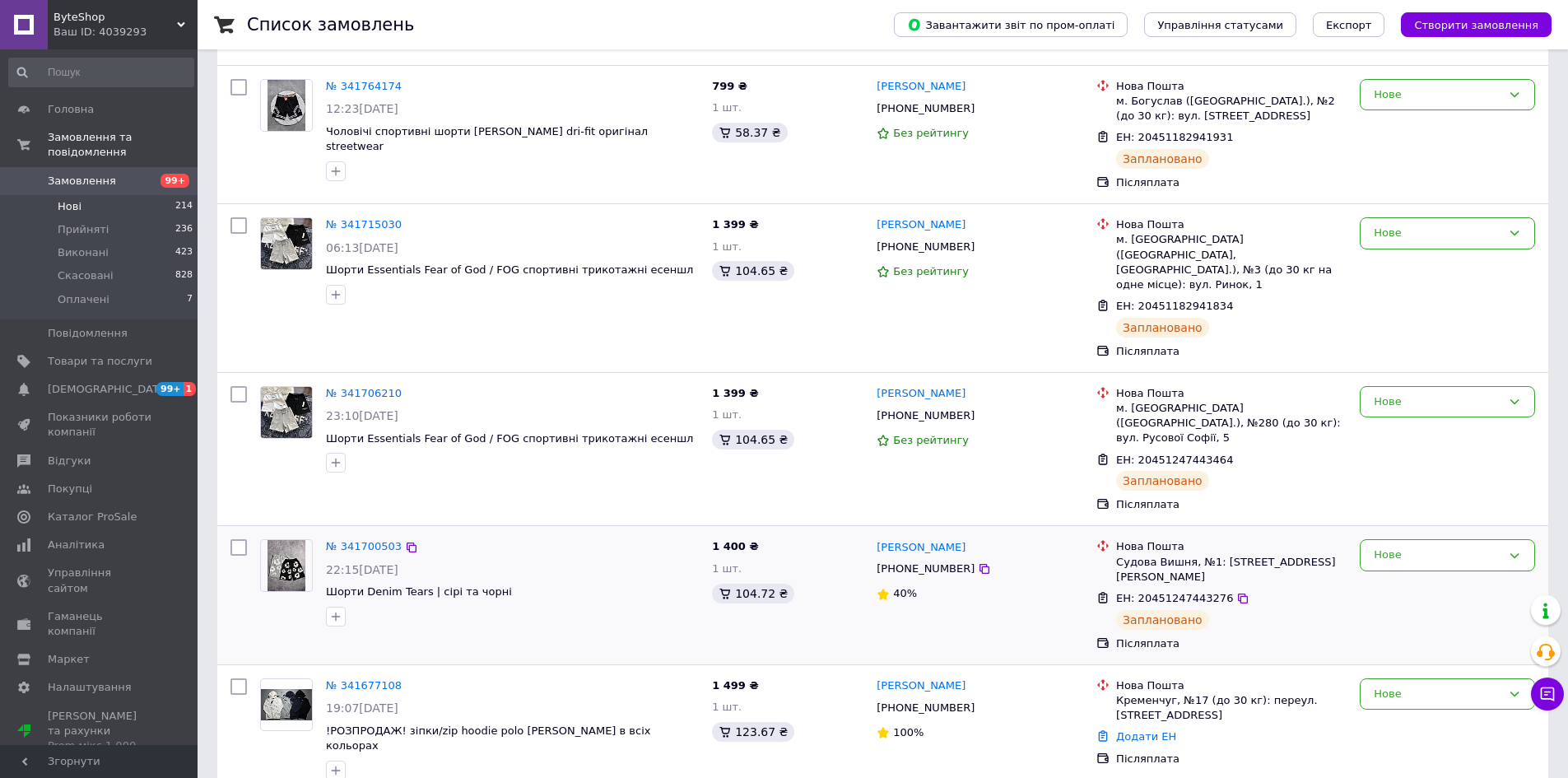
scroll to position [411, 0]
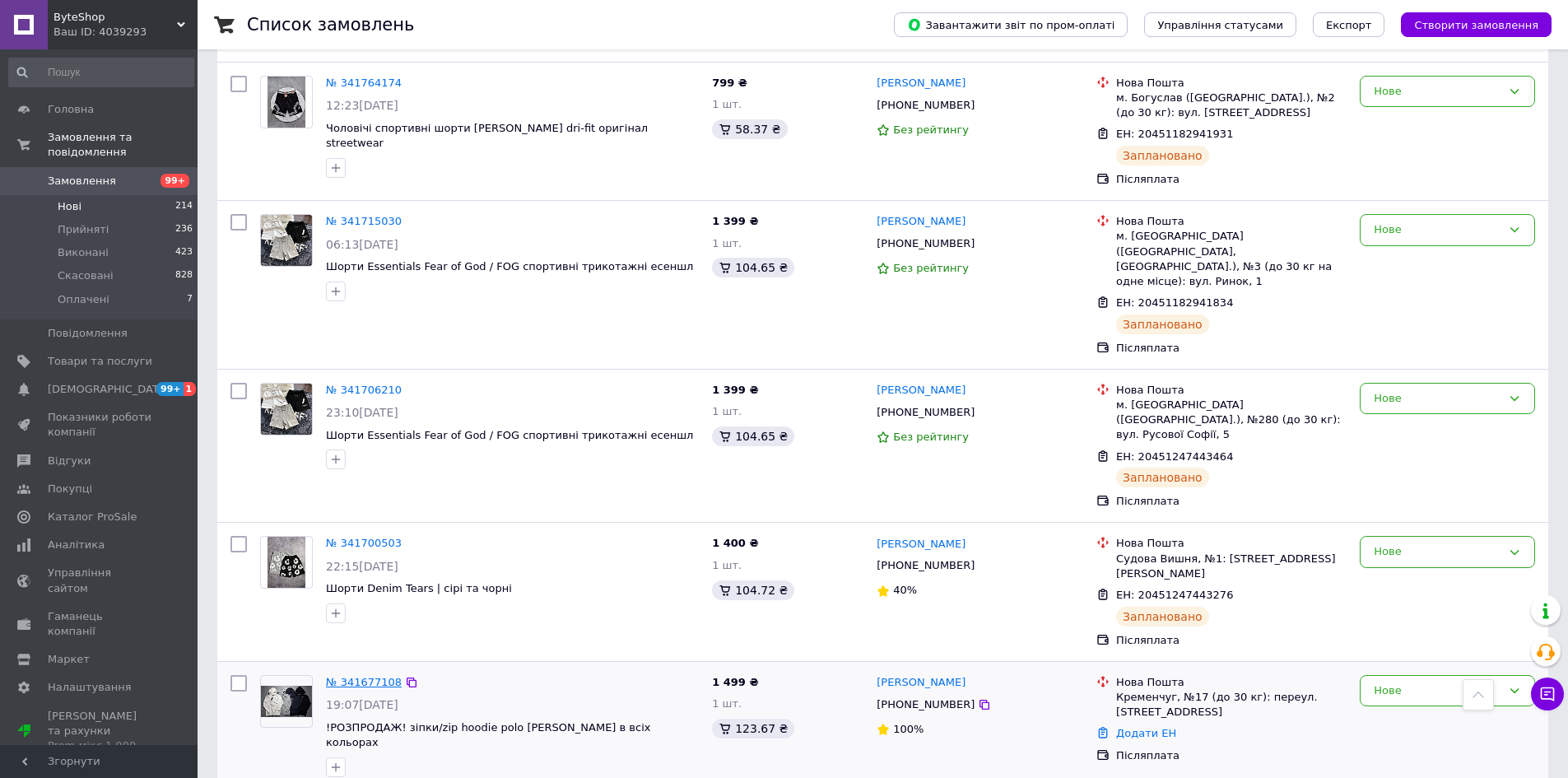
click at [355, 676] on link "№ 341677108" at bounding box center [363, 681] width 76 height 13
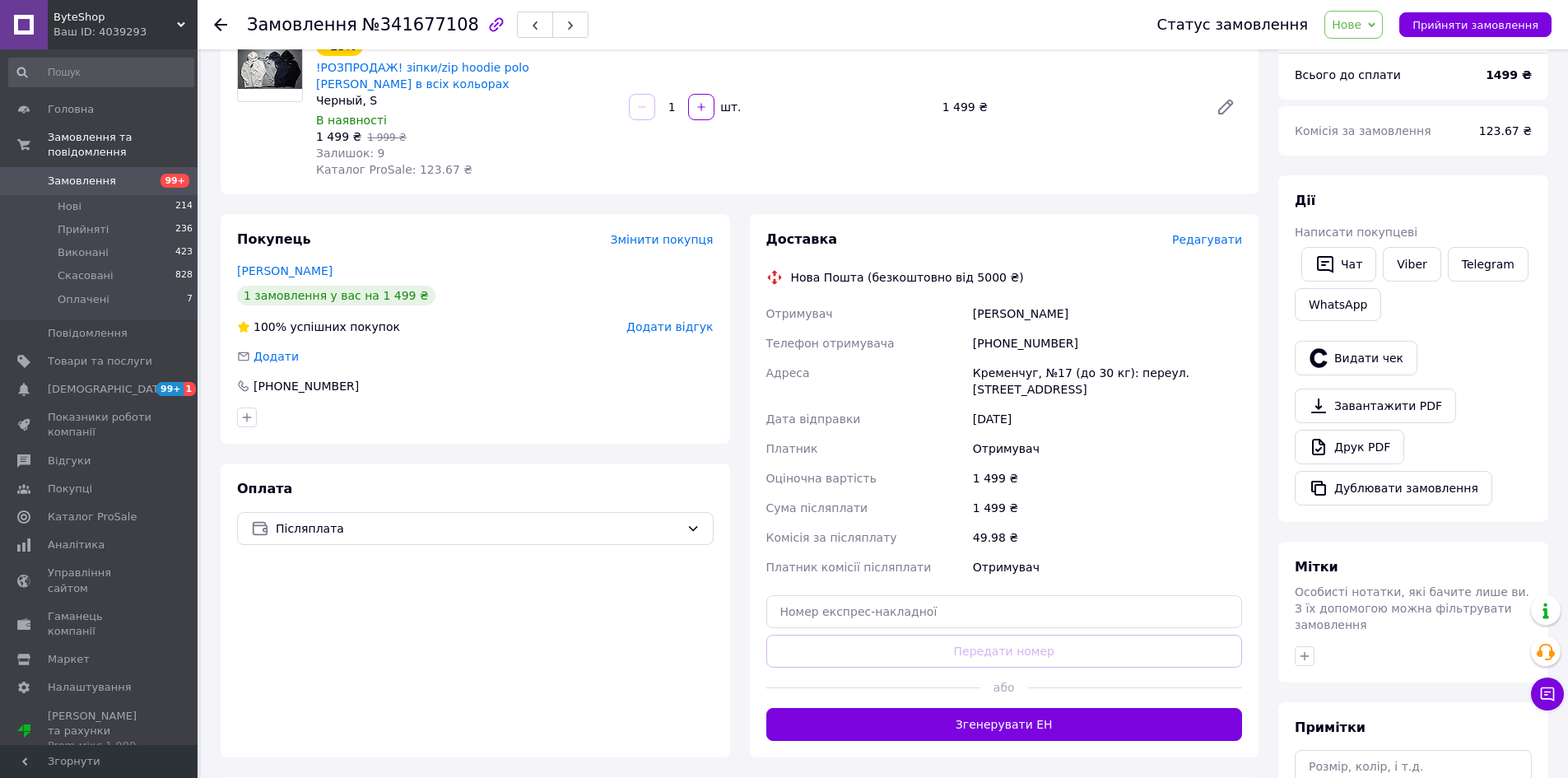
scroll to position [299, 0]
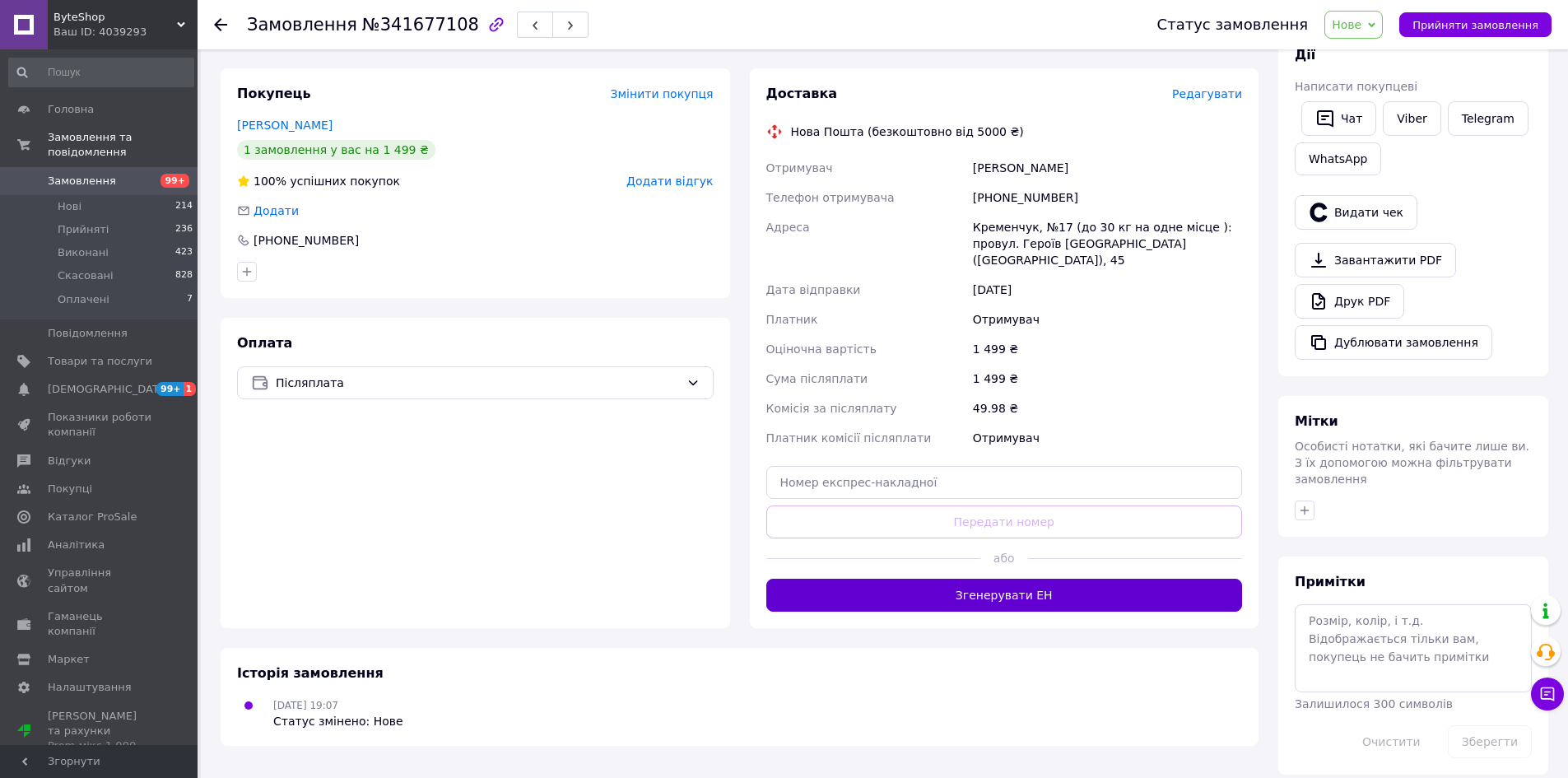
click at [993, 592] on button "Згенерувати ЕН" at bounding box center [1004, 596] width 477 height 33
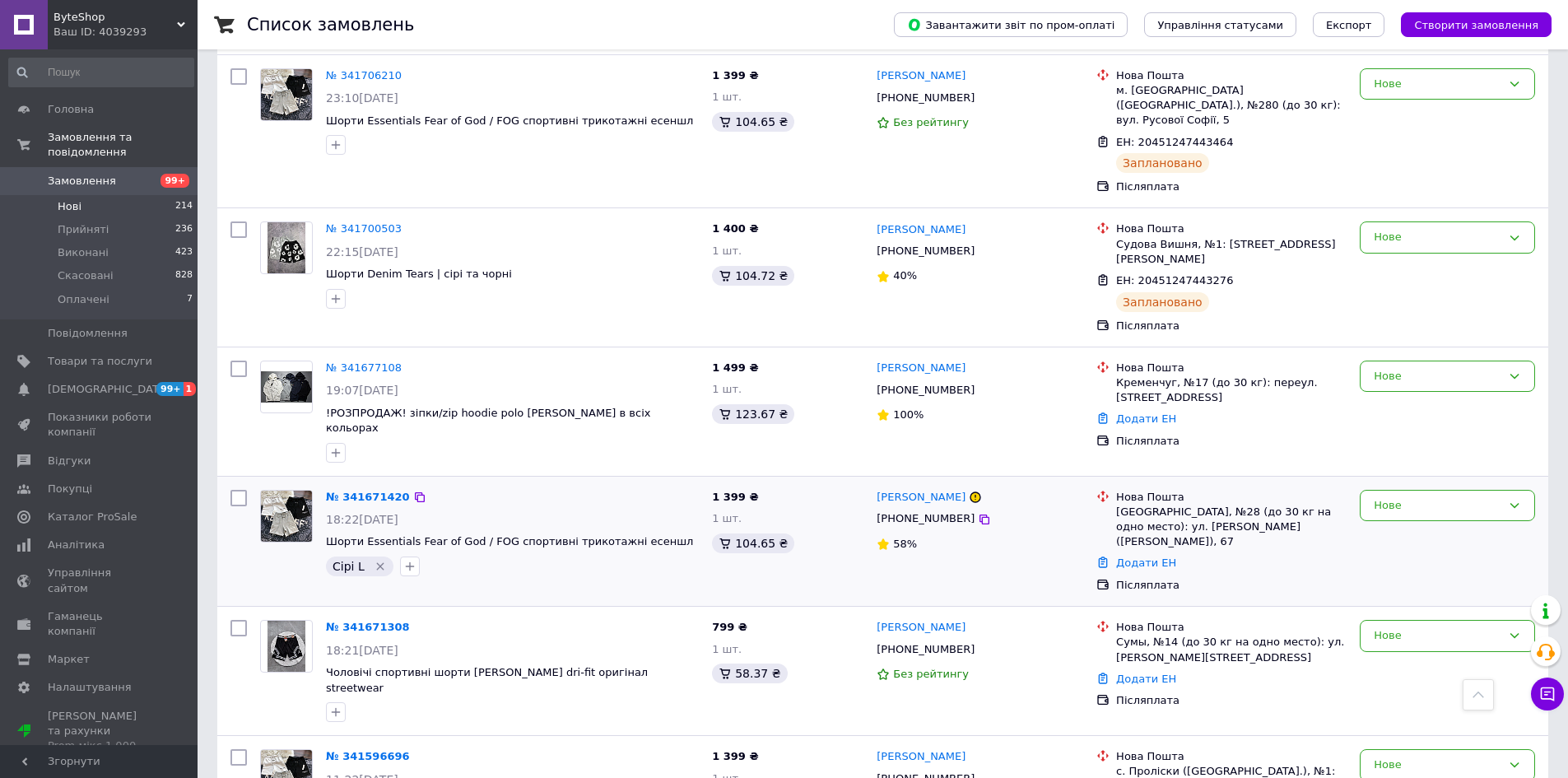
scroll to position [741, 0]
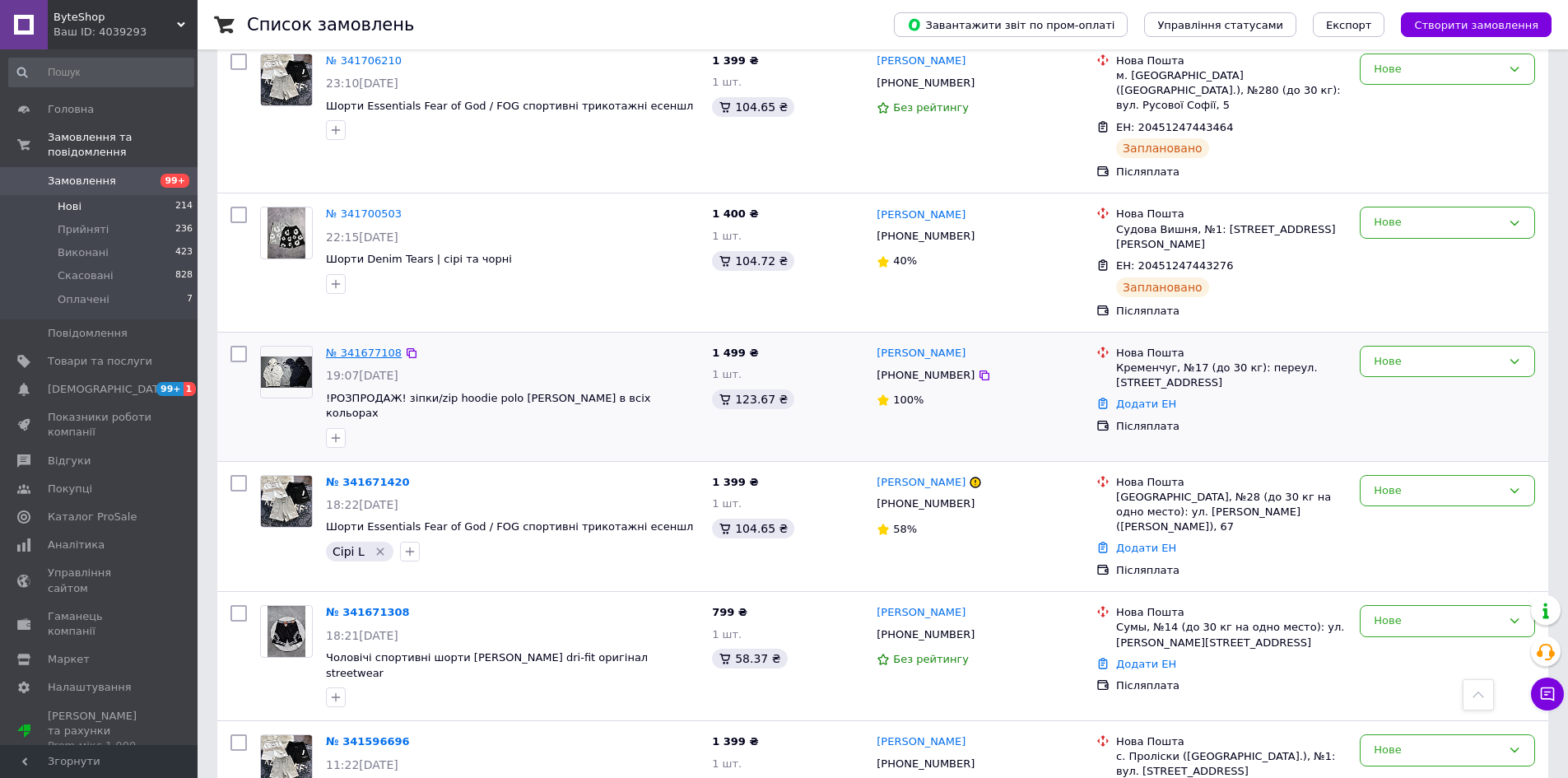
click at [336, 347] on link "№ 341677108" at bounding box center [363, 353] width 76 height 13
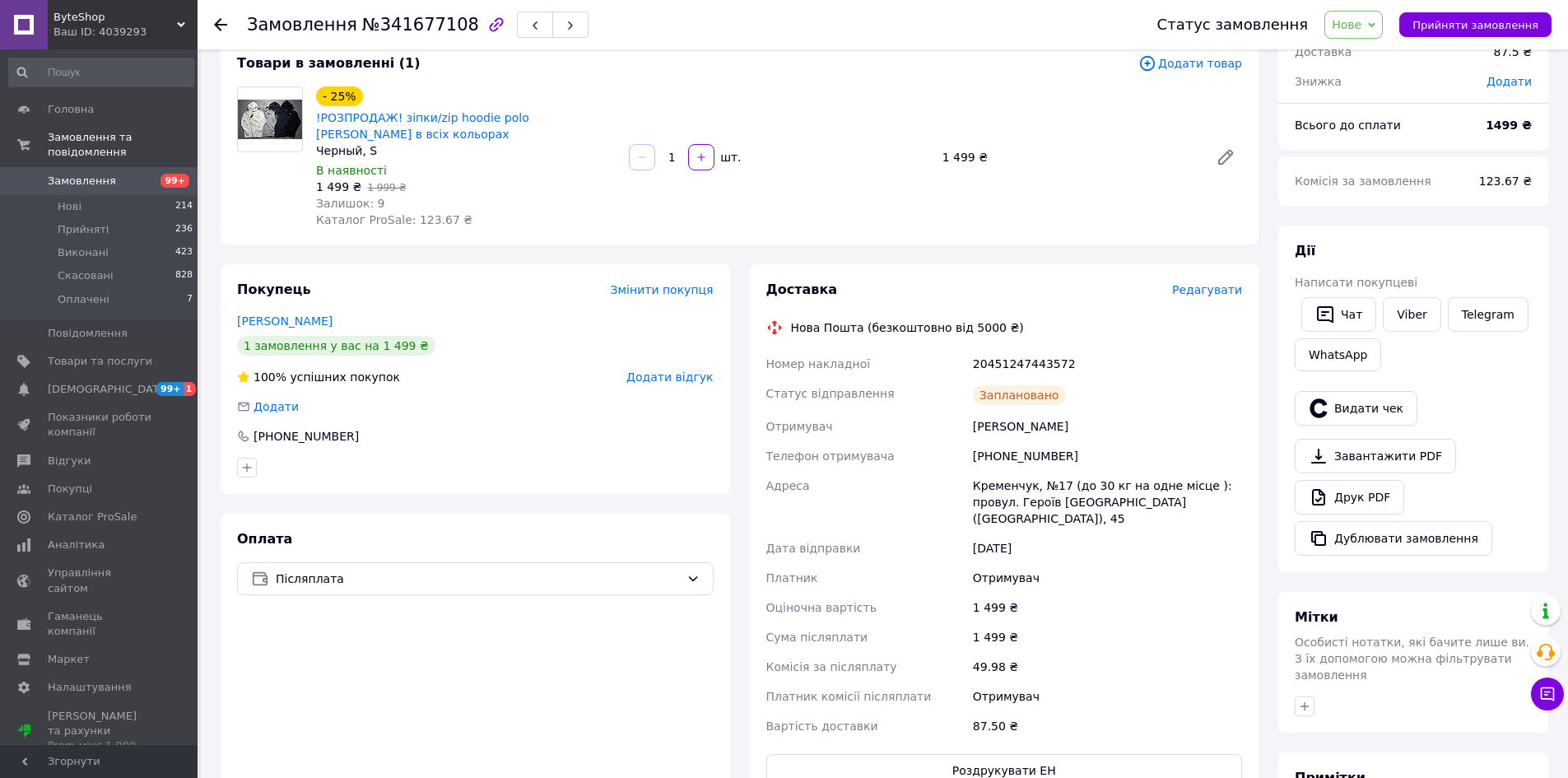
scroll to position [330, 0]
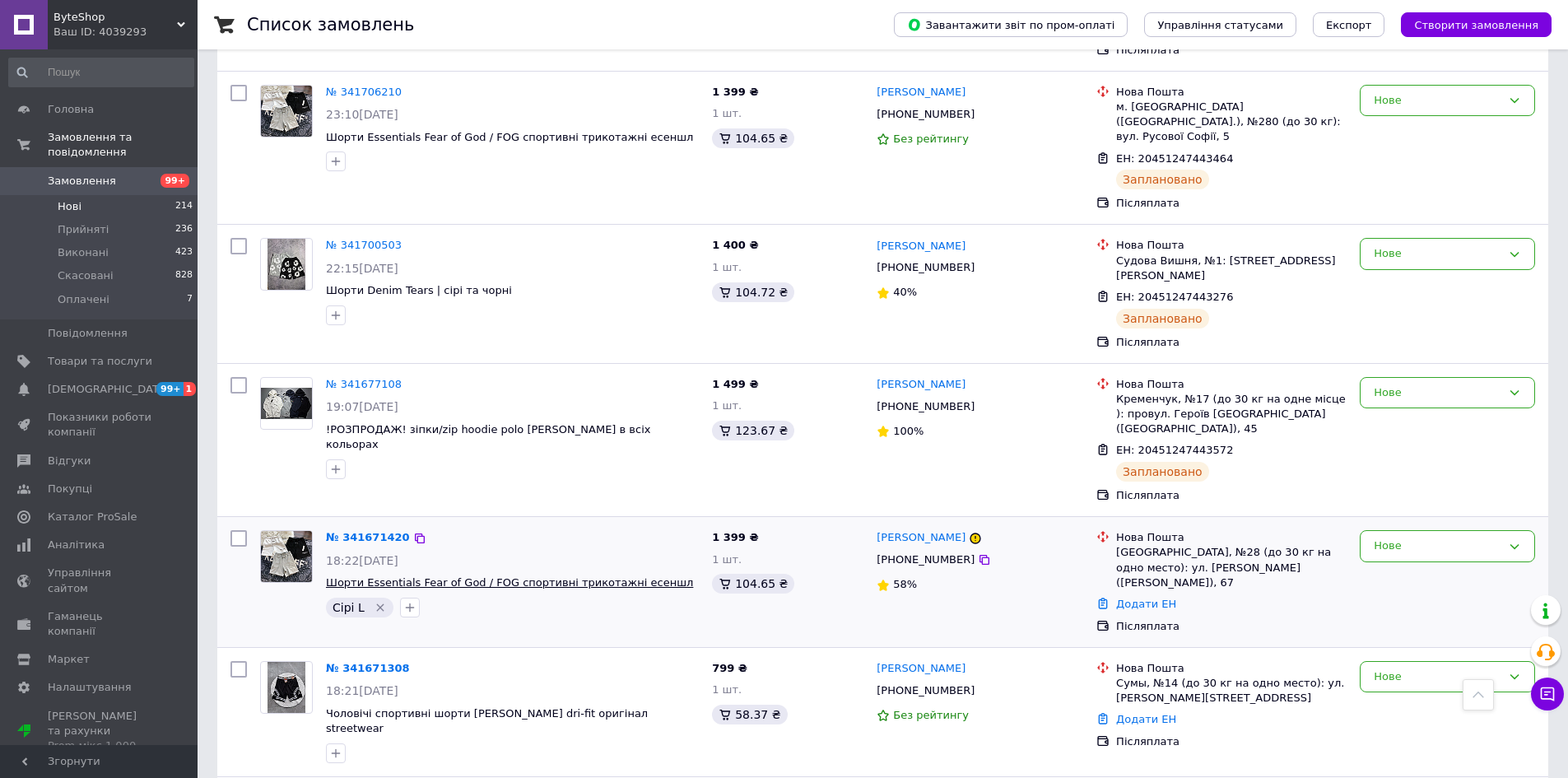
scroll to position [741, 0]
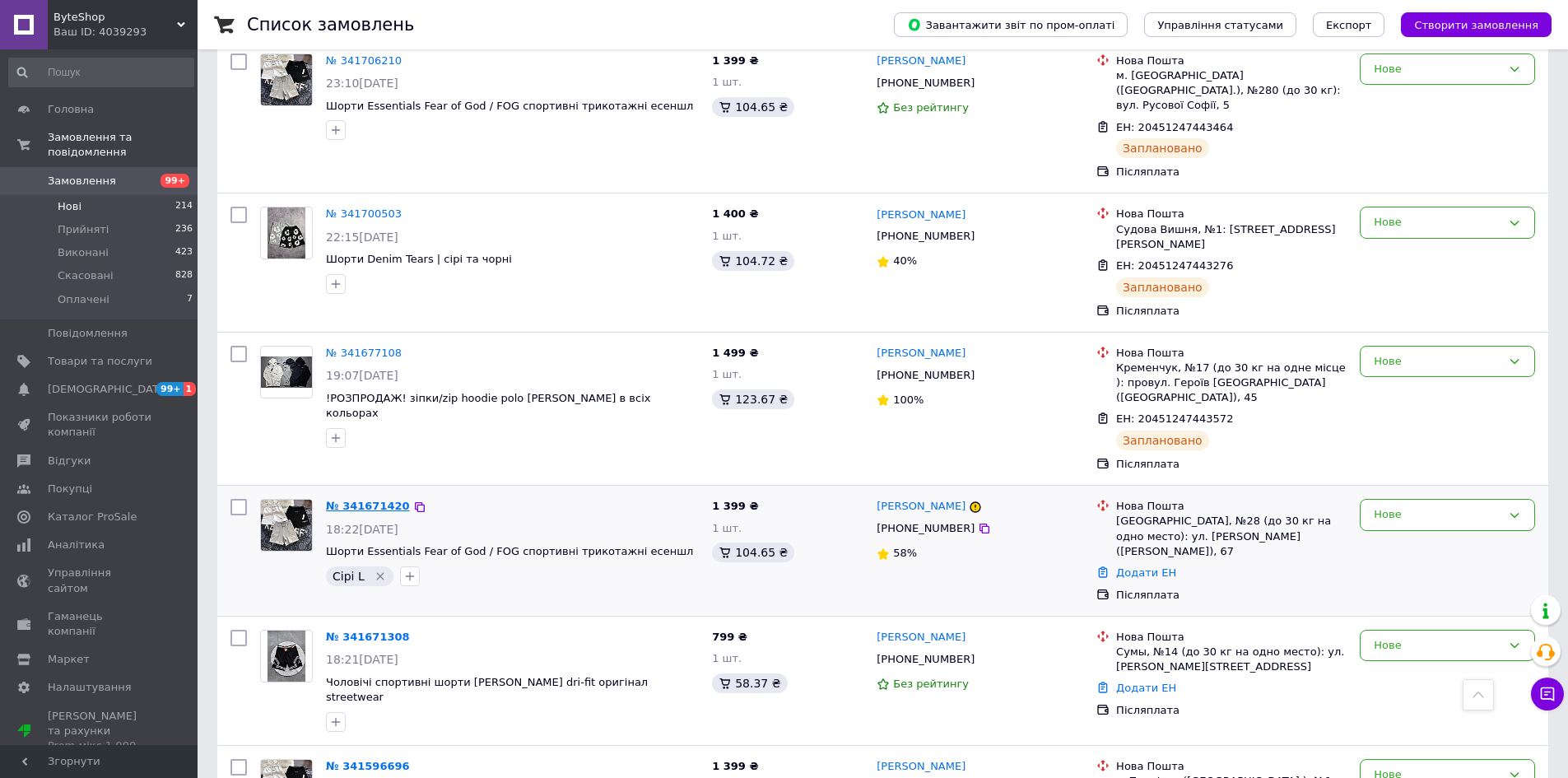
click at [357, 500] on link "№ 341671420" at bounding box center [367, 506] width 84 height 13
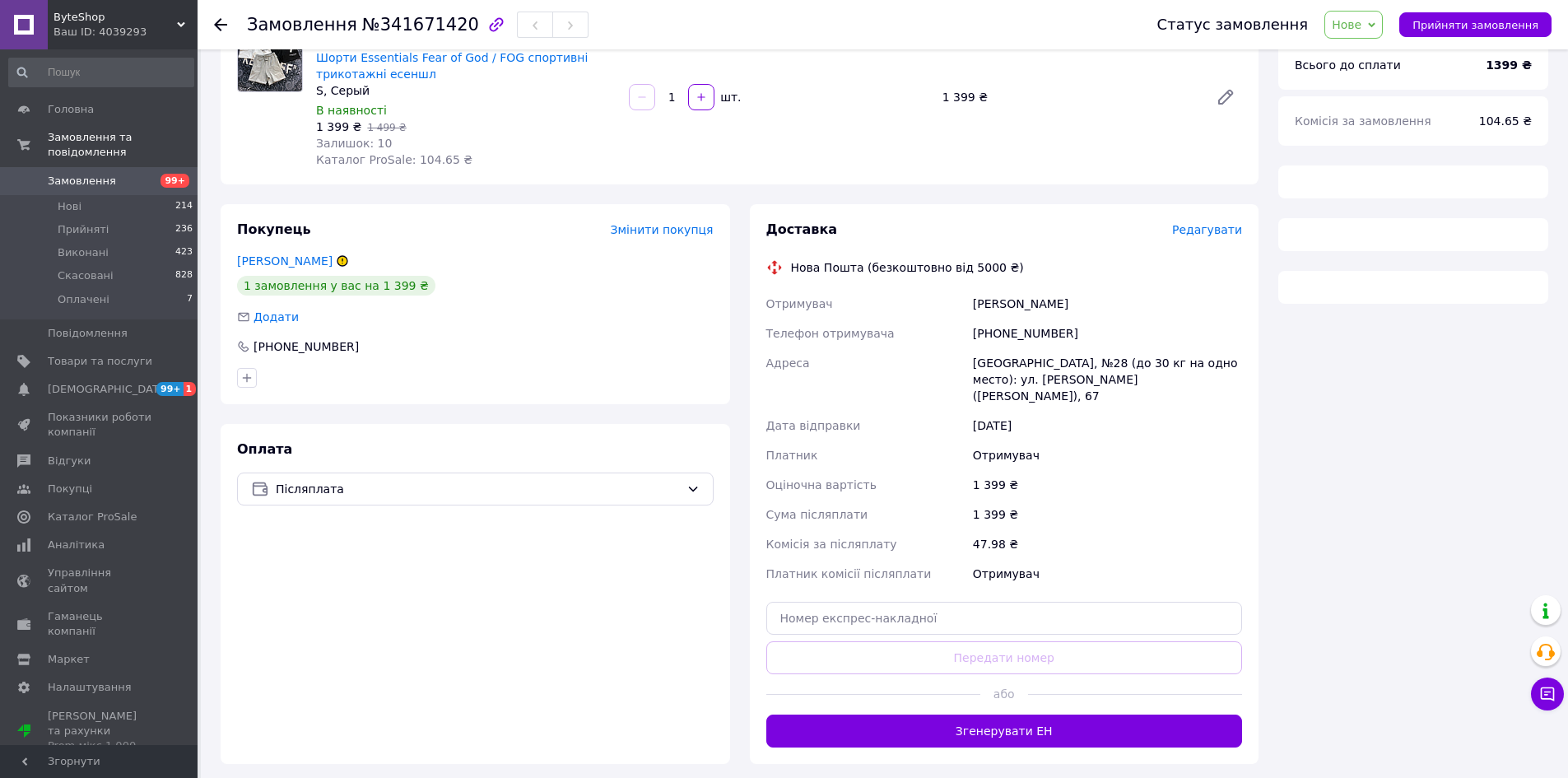
scroll to position [206, 0]
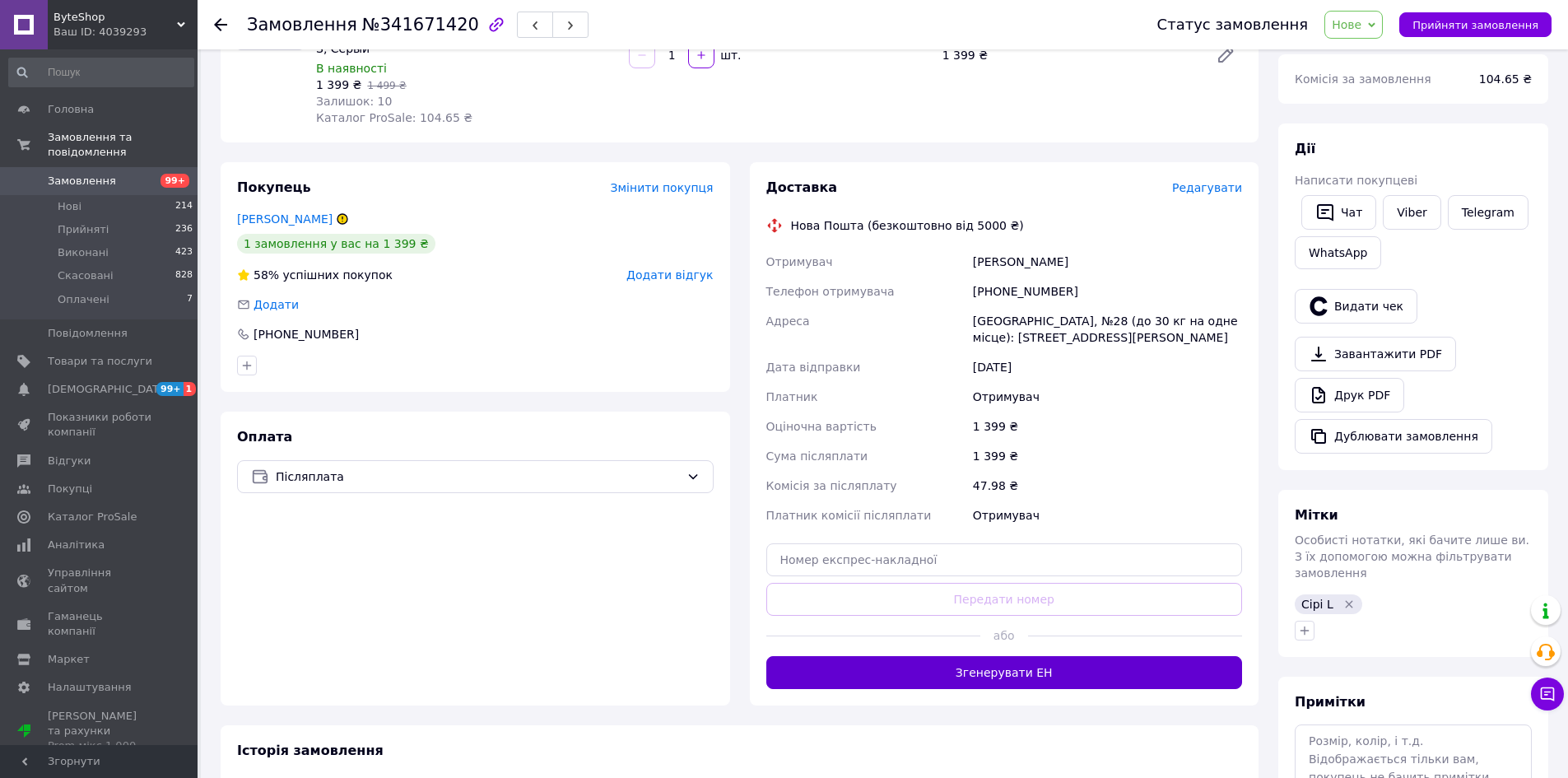
click at [898, 657] on button "Згенерувати ЕН" at bounding box center [1004, 673] width 477 height 33
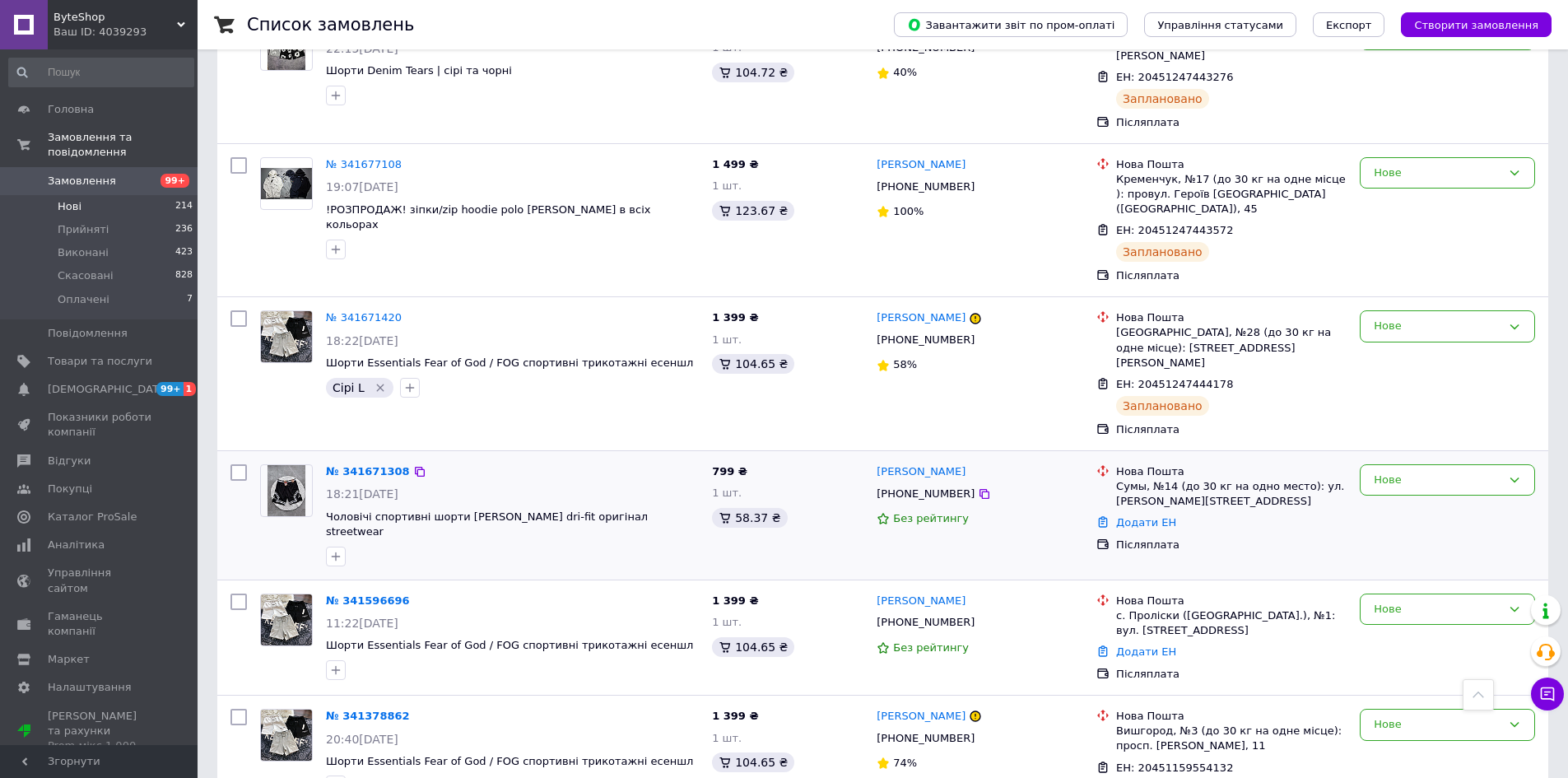
scroll to position [904, 0]
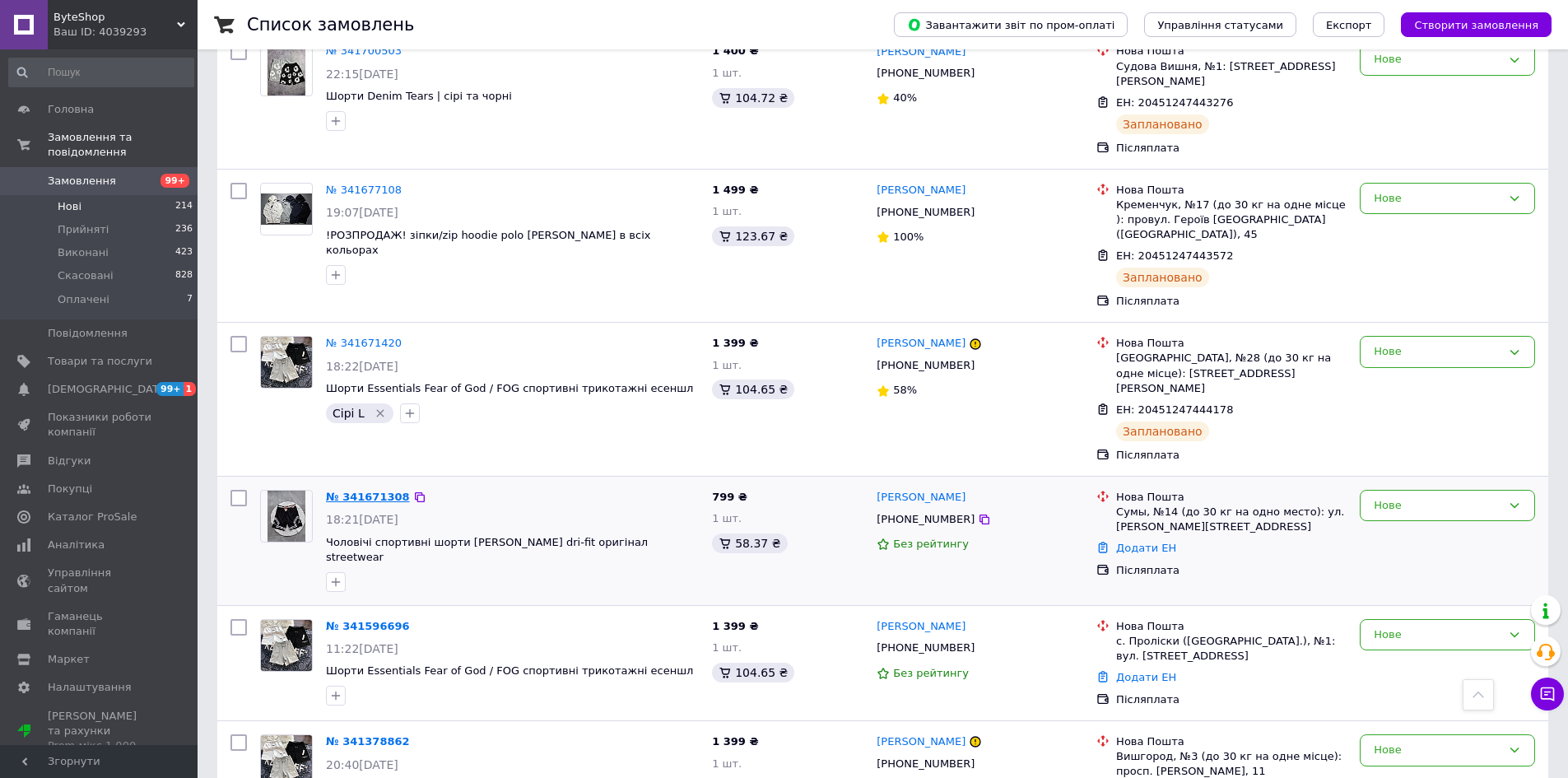
click at [363, 490] on link "№ 341671308" at bounding box center [367, 496] width 84 height 13
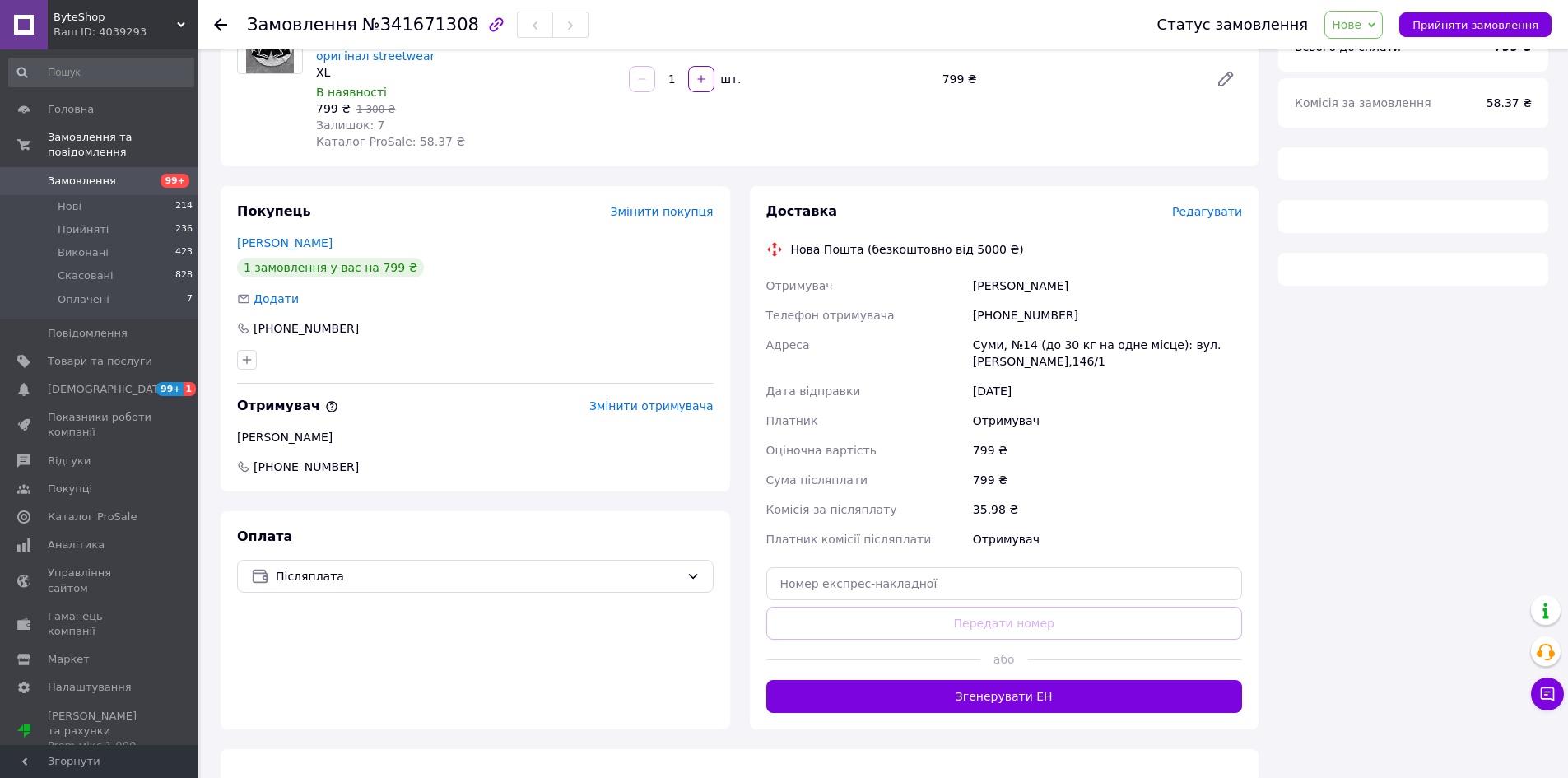
scroll to position [206, 0]
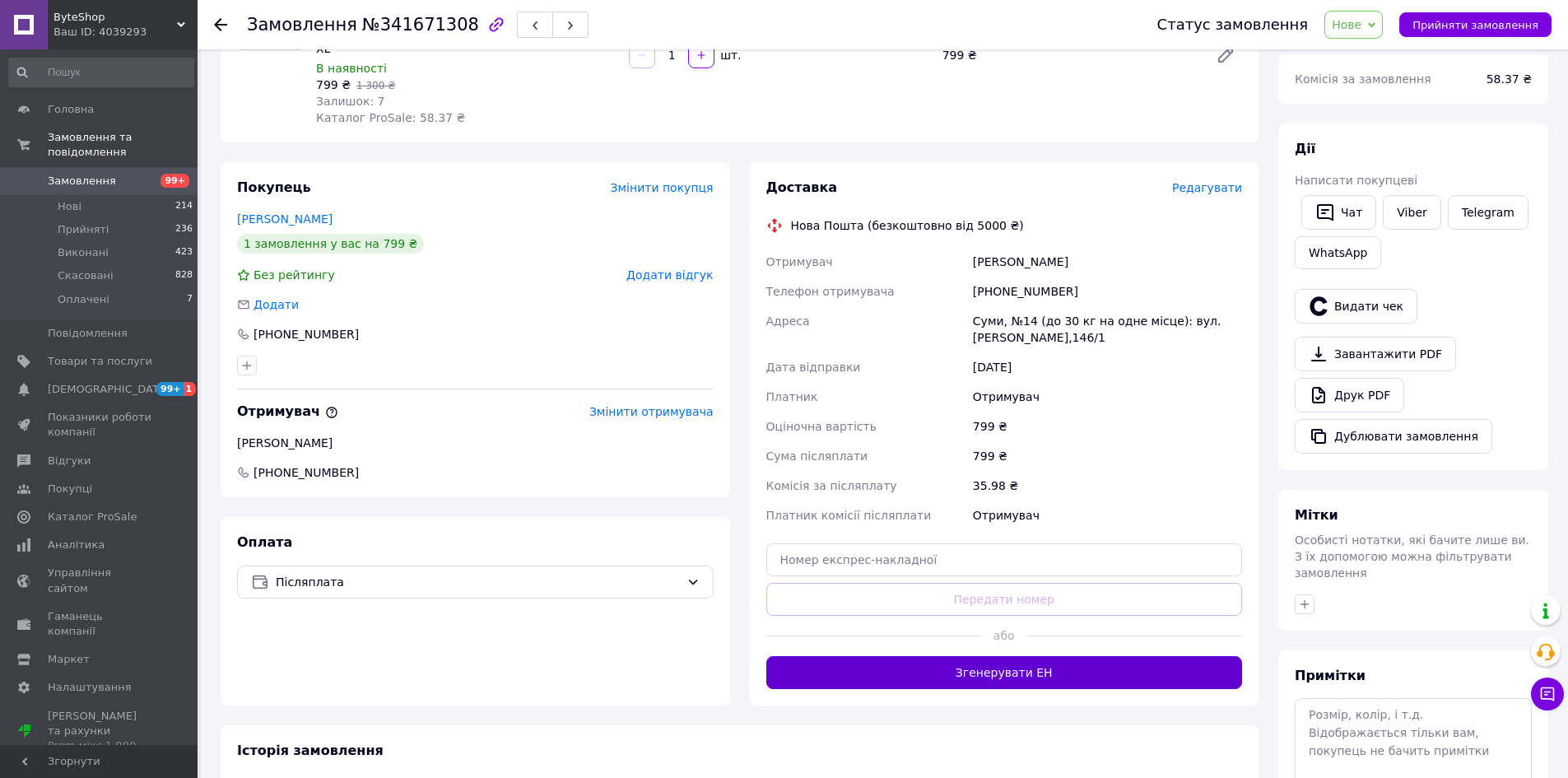
click at [918, 671] on button "Згенерувати ЕН" at bounding box center [1004, 673] width 477 height 33
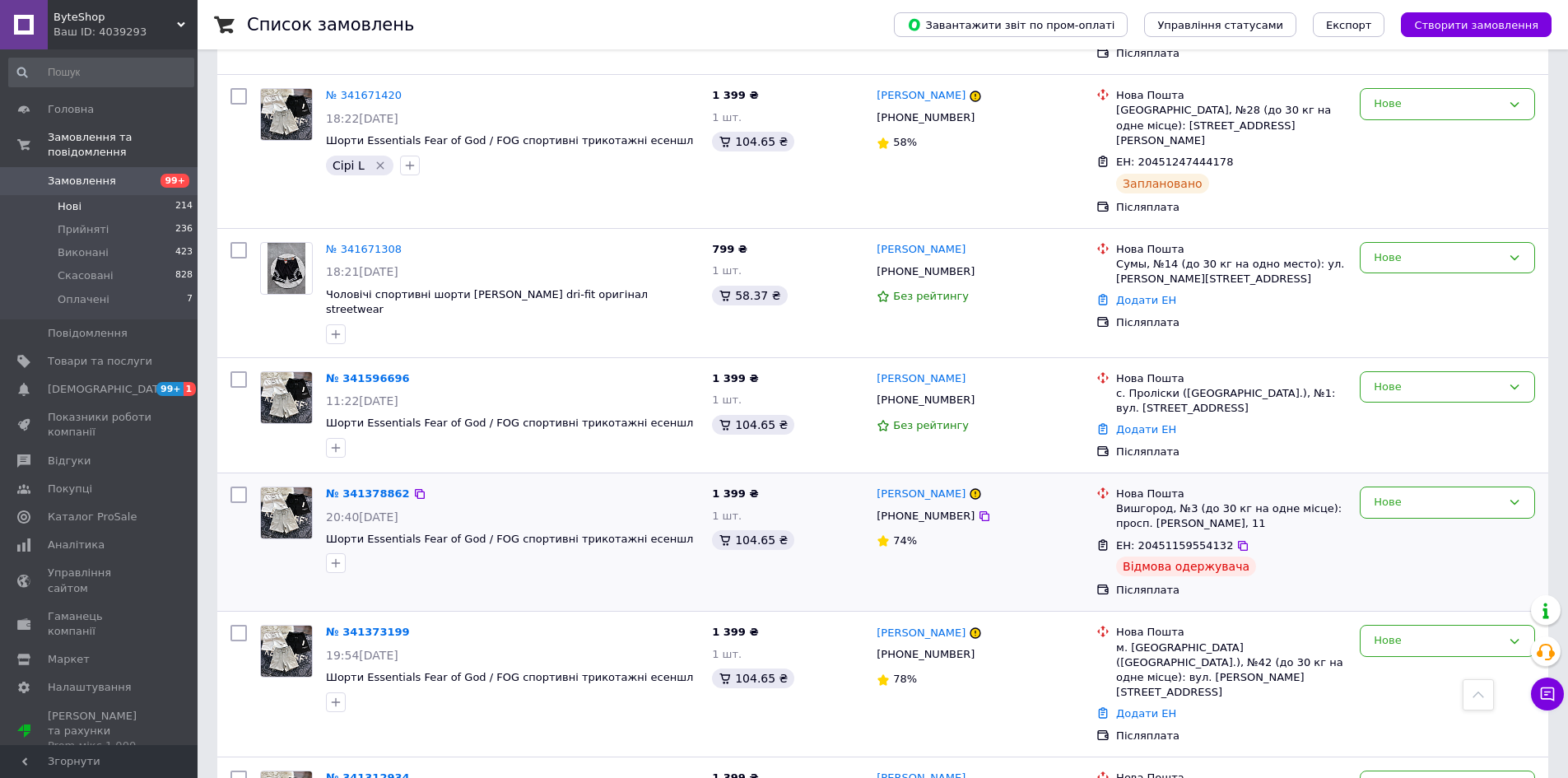
scroll to position [1153, 0]
click at [353, 371] on link "№ 341596696" at bounding box center [367, 377] width 84 height 13
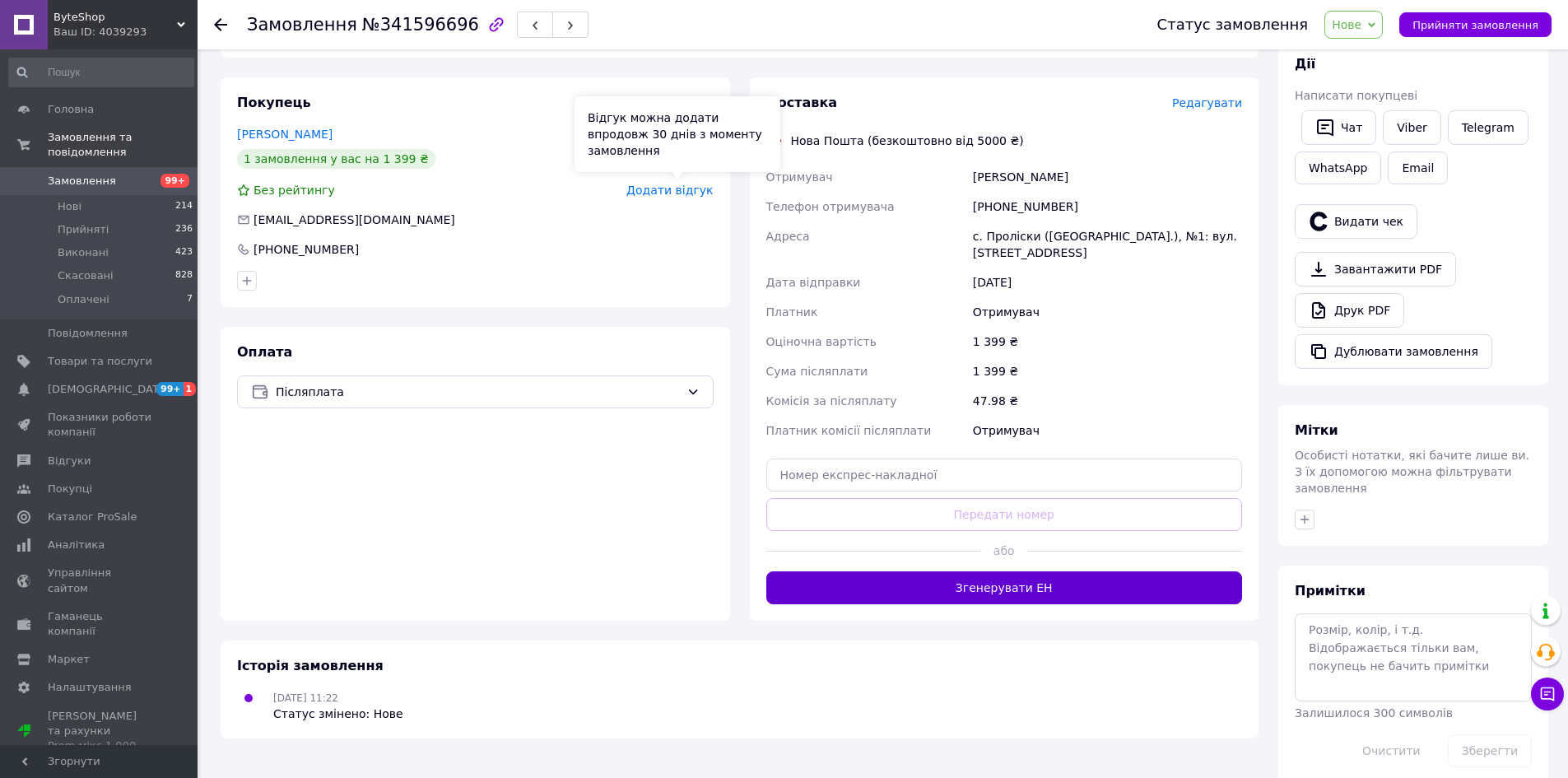
scroll to position [299, 0]
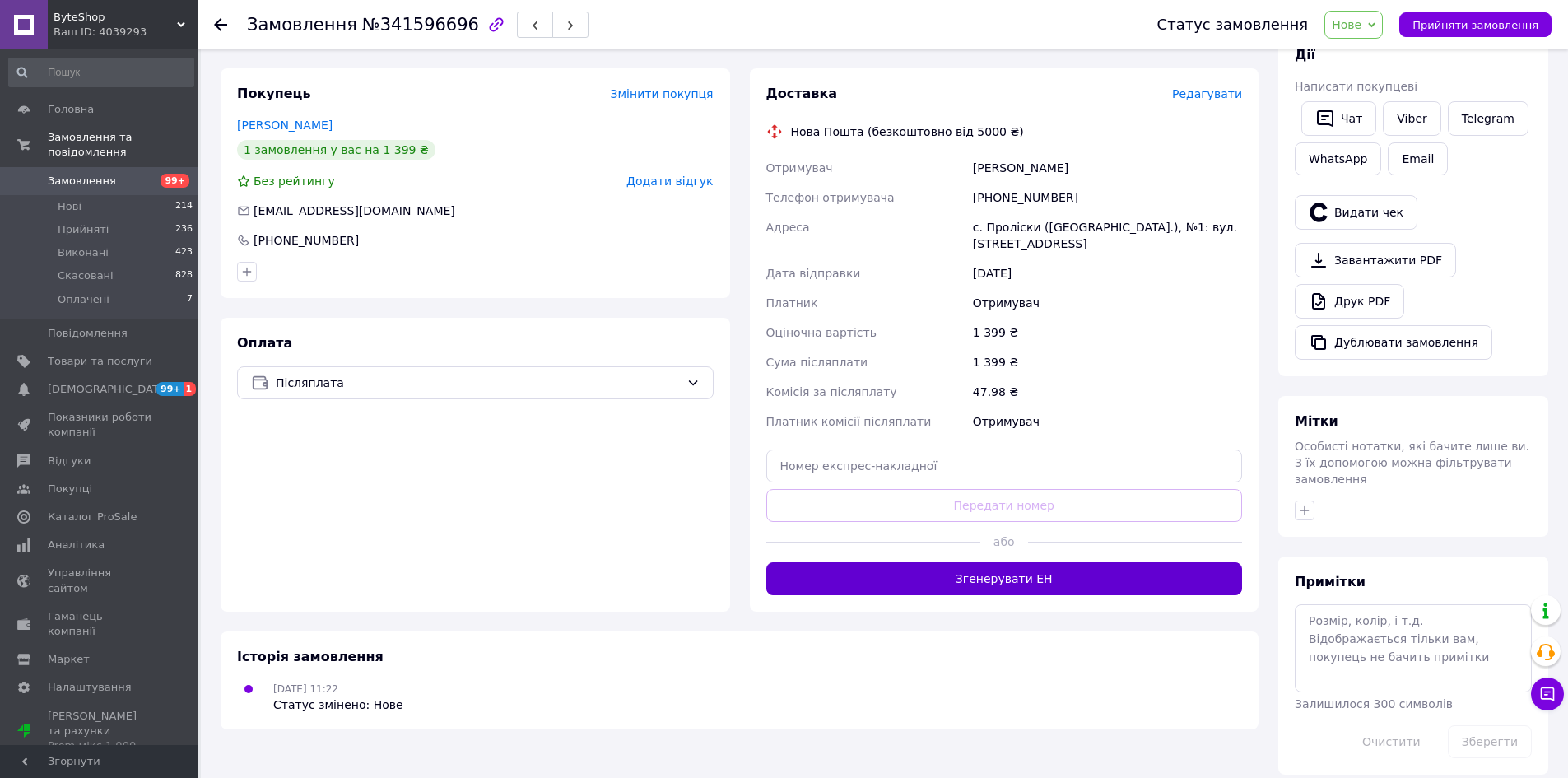
click at [859, 563] on button "Згенерувати ЕН" at bounding box center [1004, 579] width 477 height 33
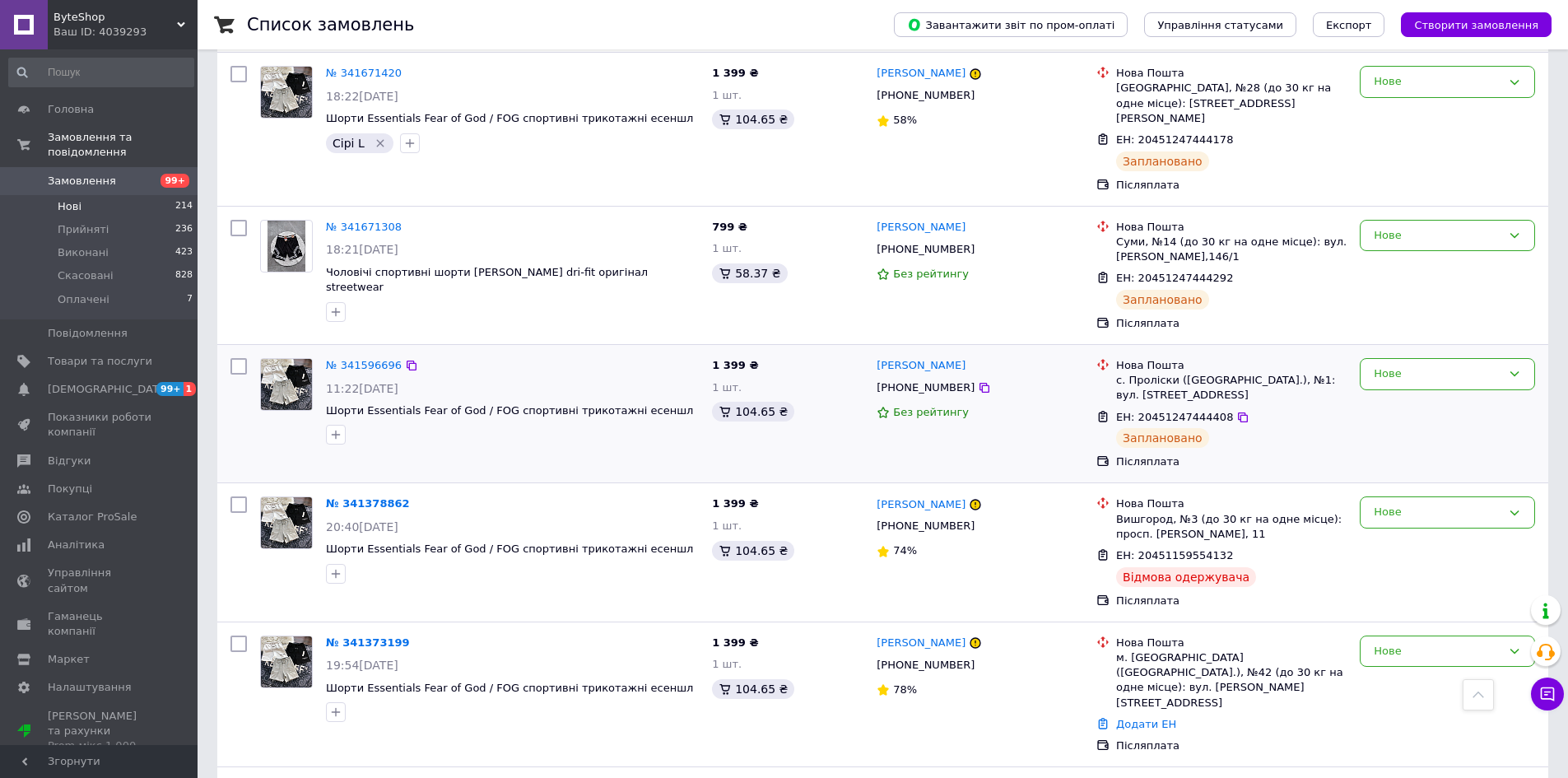
scroll to position [1445, 0]
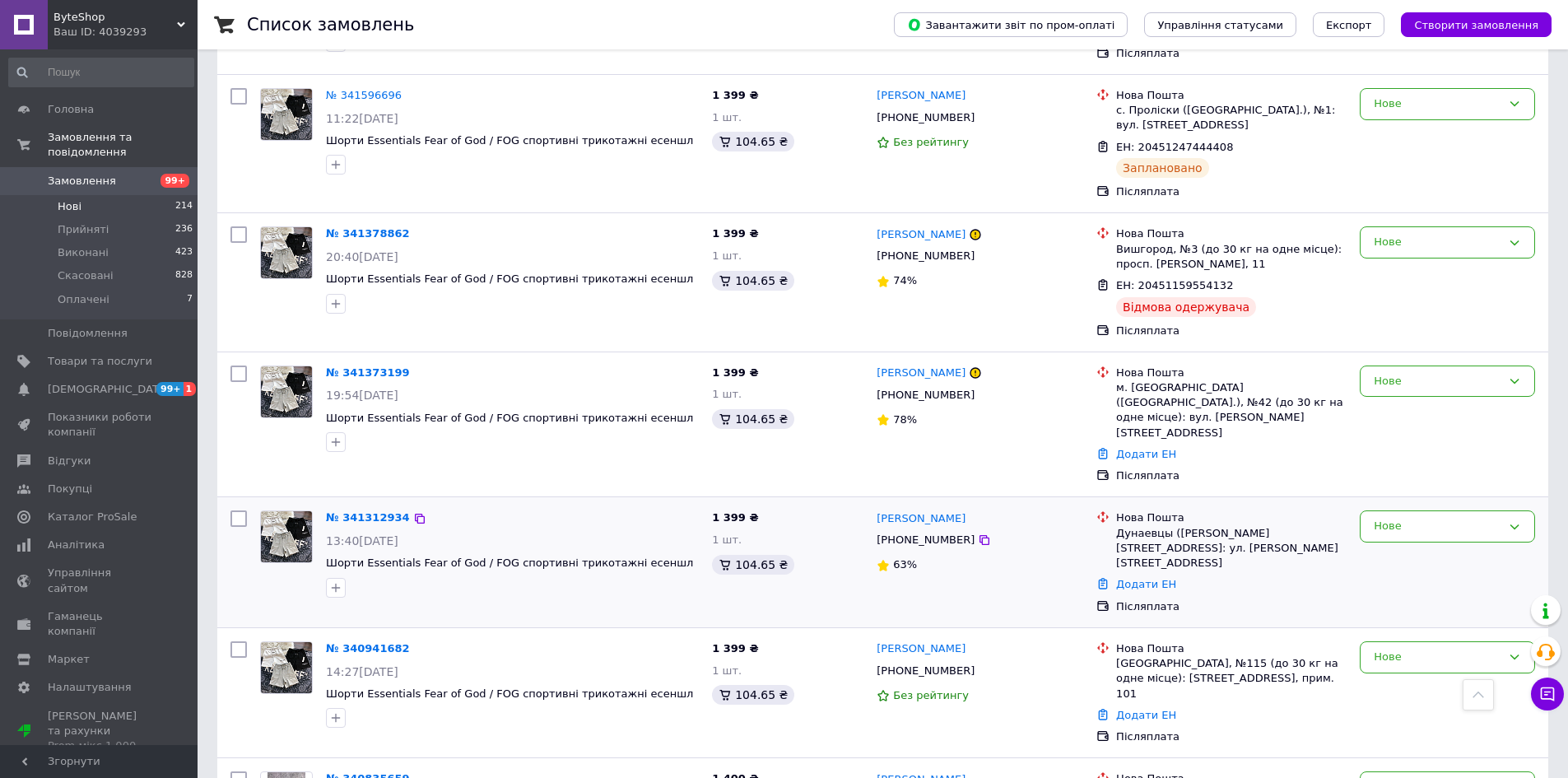
click at [309, 512] on img at bounding box center [287, 537] width 51 height 51
click at [343, 367] on link "№ 341373199" at bounding box center [367, 372] width 84 height 13
